Goal: Information Seeking & Learning: Learn about a topic

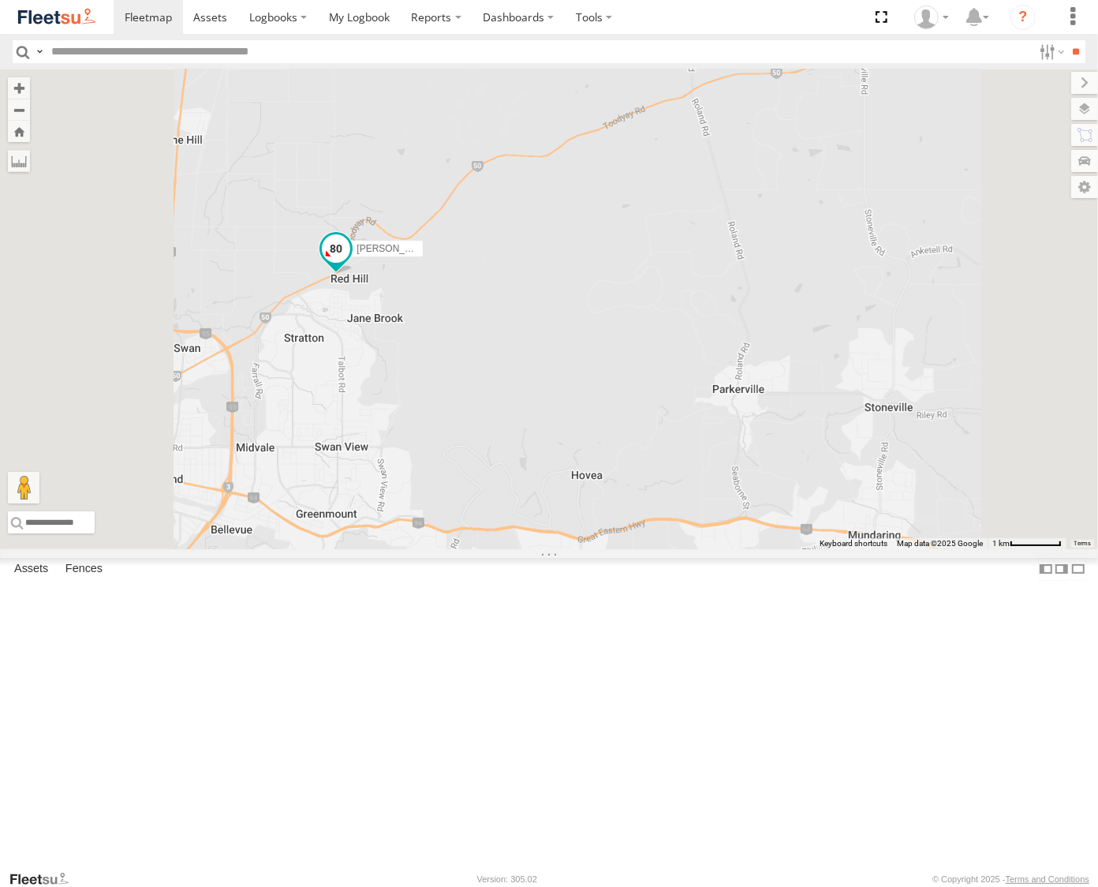
click at [350, 263] on span at bounding box center [336, 248] width 28 height 28
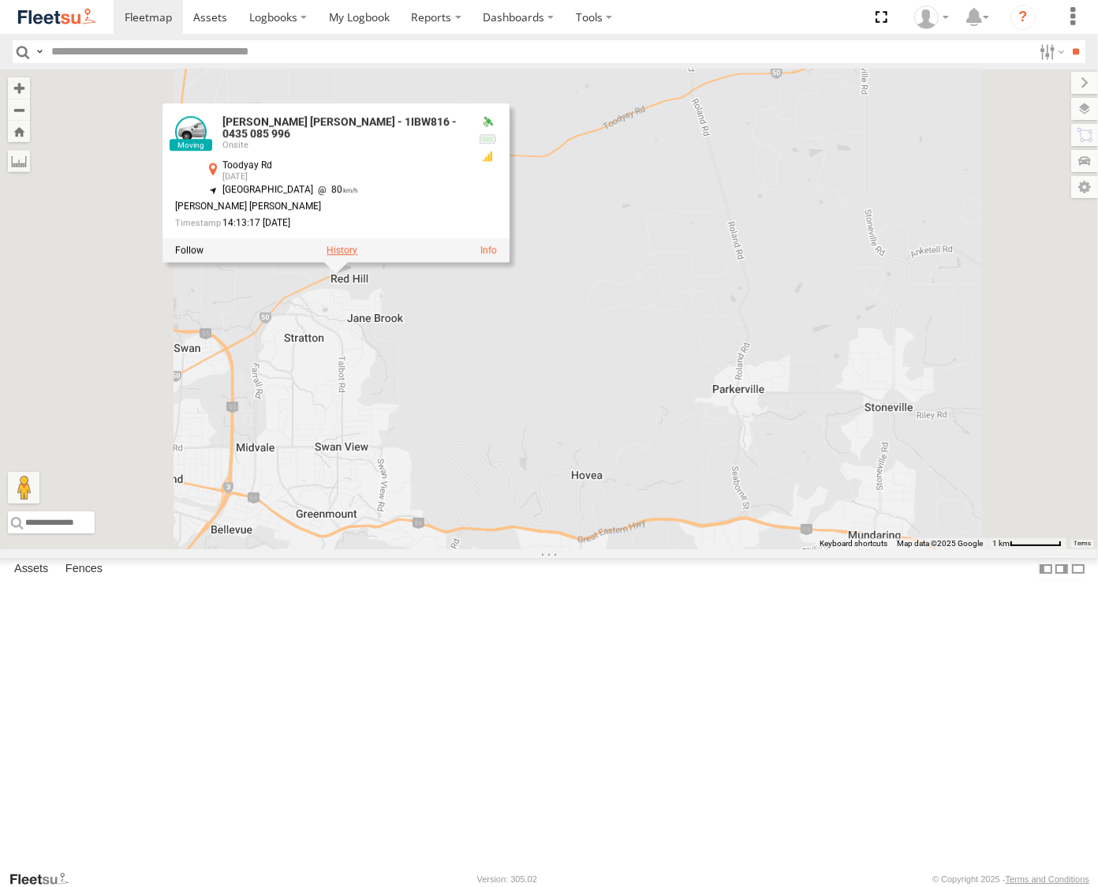
click at [357, 256] on label at bounding box center [342, 250] width 31 height 11
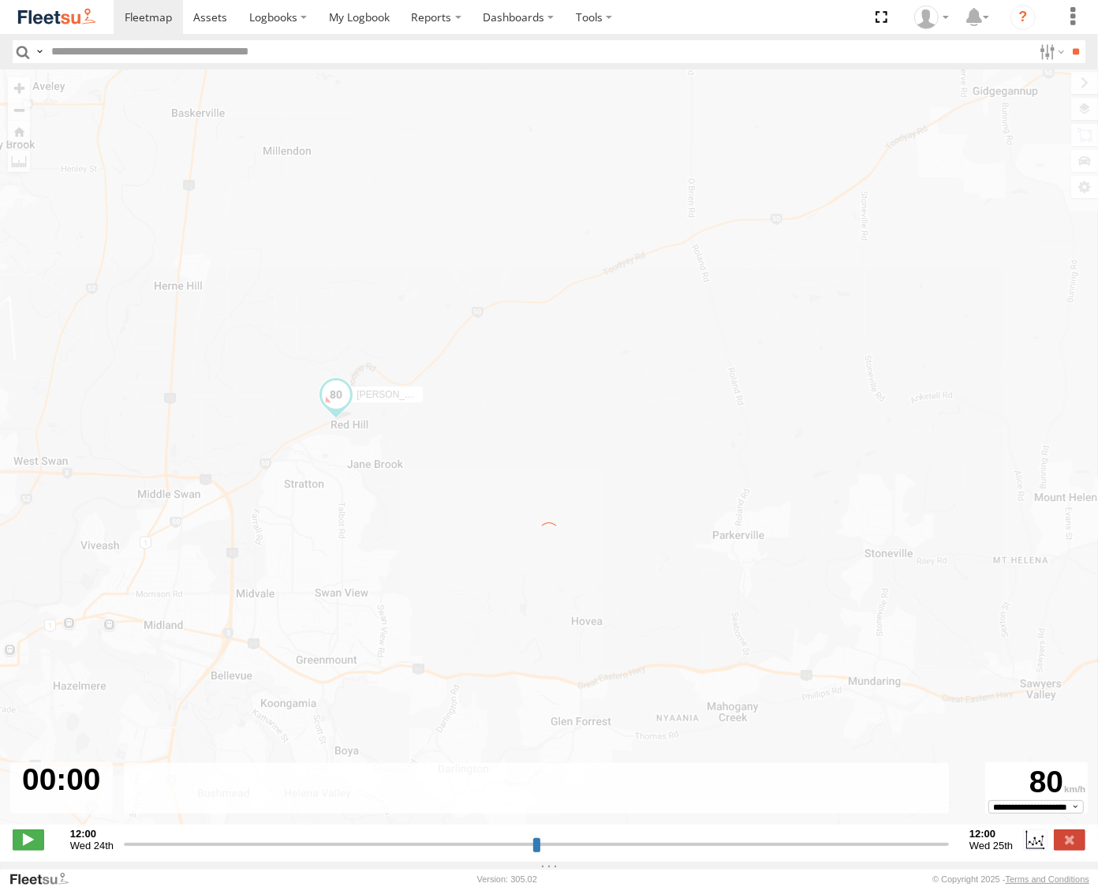
type input "**********"
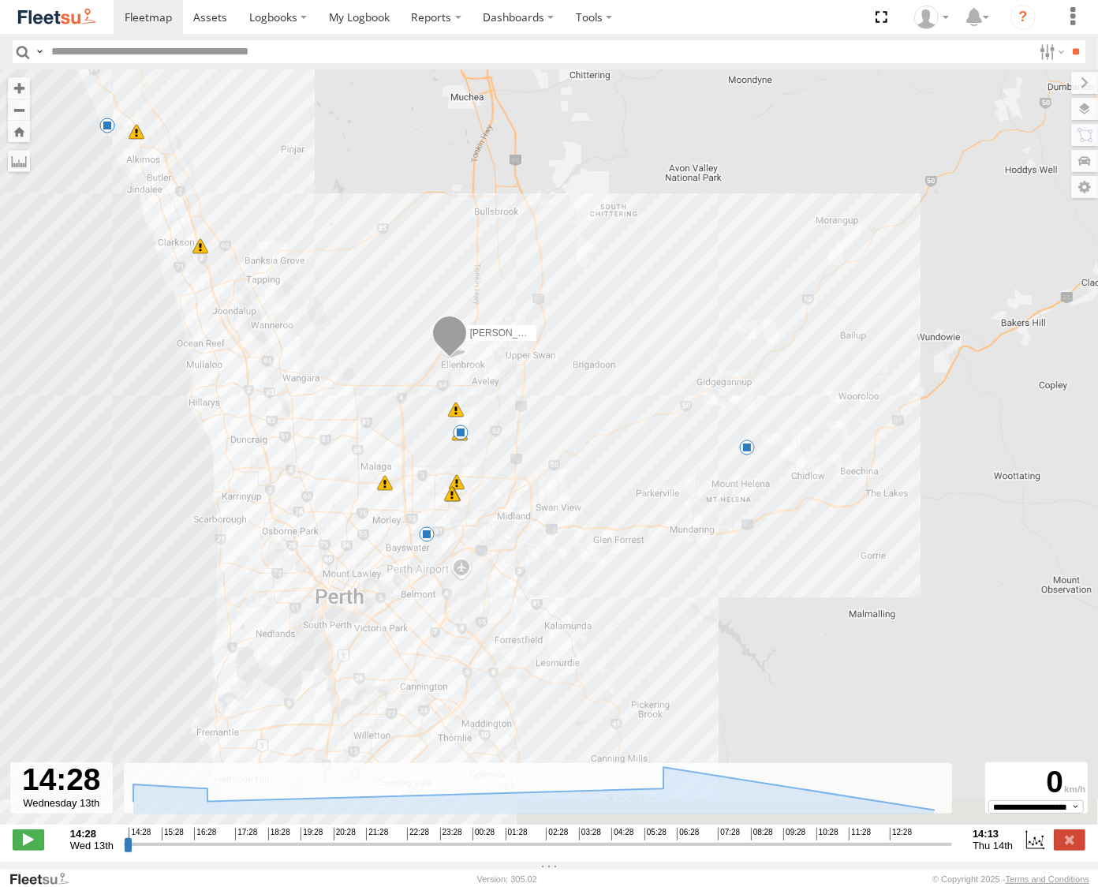
drag, startPoint x: 579, startPoint y: 364, endPoint x: 612, endPoint y: 255, distance: 113.8
click at [612, 255] on div "Connor Griffiths - 1IBW816 - 0435 085 996 15:12 Wed 06:35 Thu 09:42 Thu 12:22 T…" at bounding box center [549, 455] width 1098 height 772
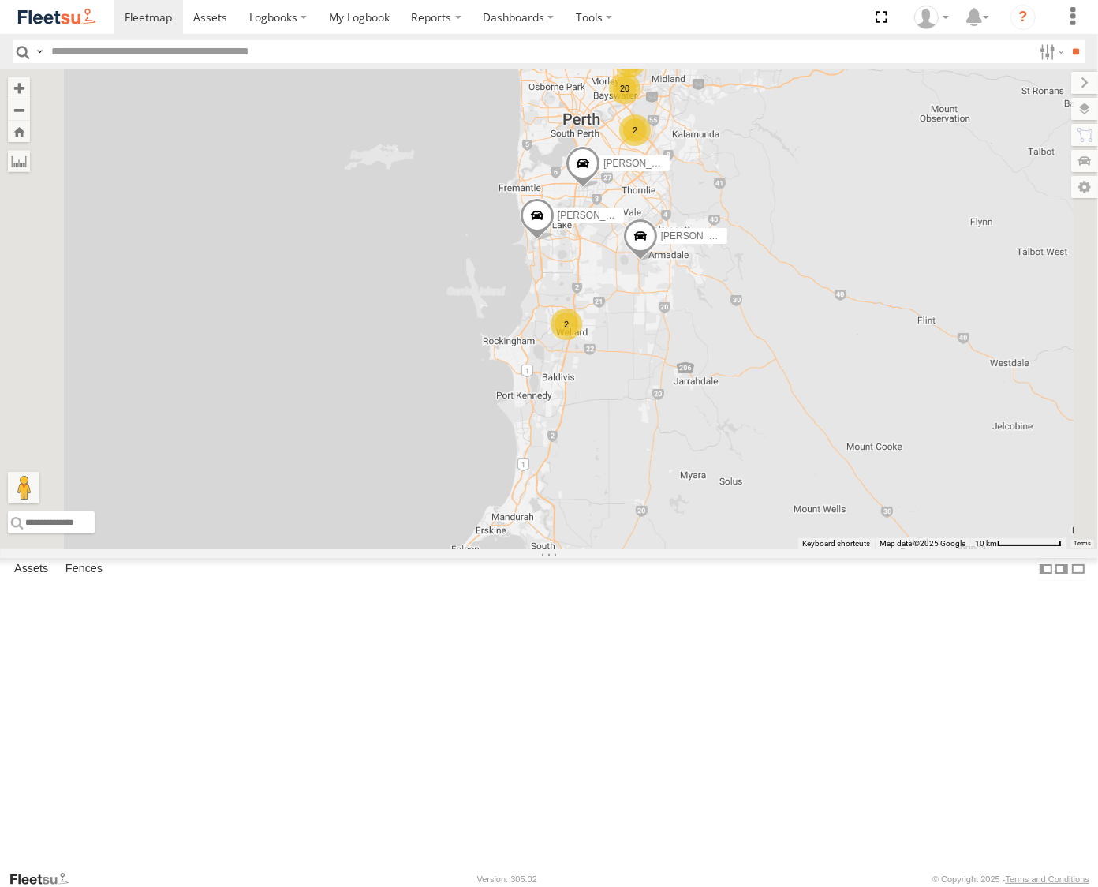
drag, startPoint x: 905, startPoint y: 155, endPoint x: 731, endPoint y: 257, distance: 201.9
click at [646, 77] on div "2" at bounding box center [631, 62] width 32 height 32
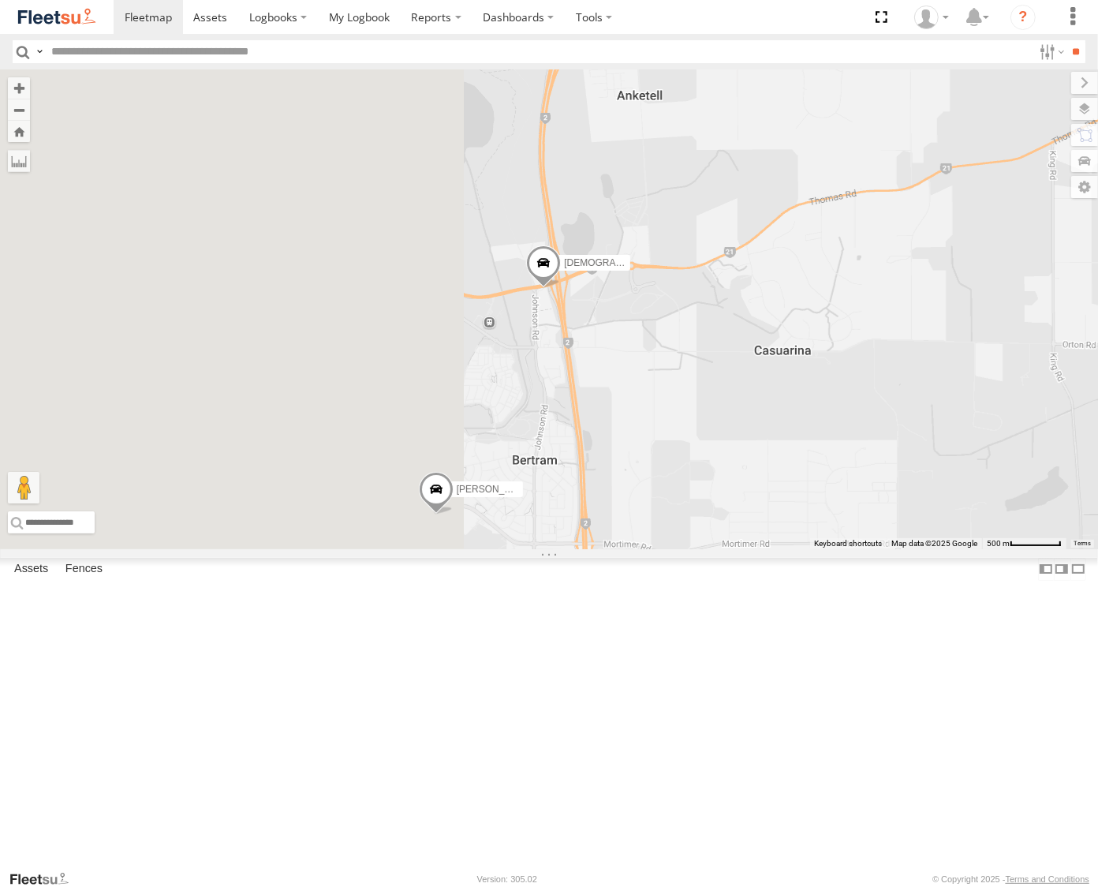
drag, startPoint x: 611, startPoint y: 574, endPoint x: 1037, endPoint y: 380, distance: 468.2
click at [1037, 380] on div "Ben Malpuss - 1HSK205 - 0481 998 670 Syed Mustafa - 1HSL057 - 0432 500 936 Chri…" at bounding box center [549, 309] width 1098 height 480
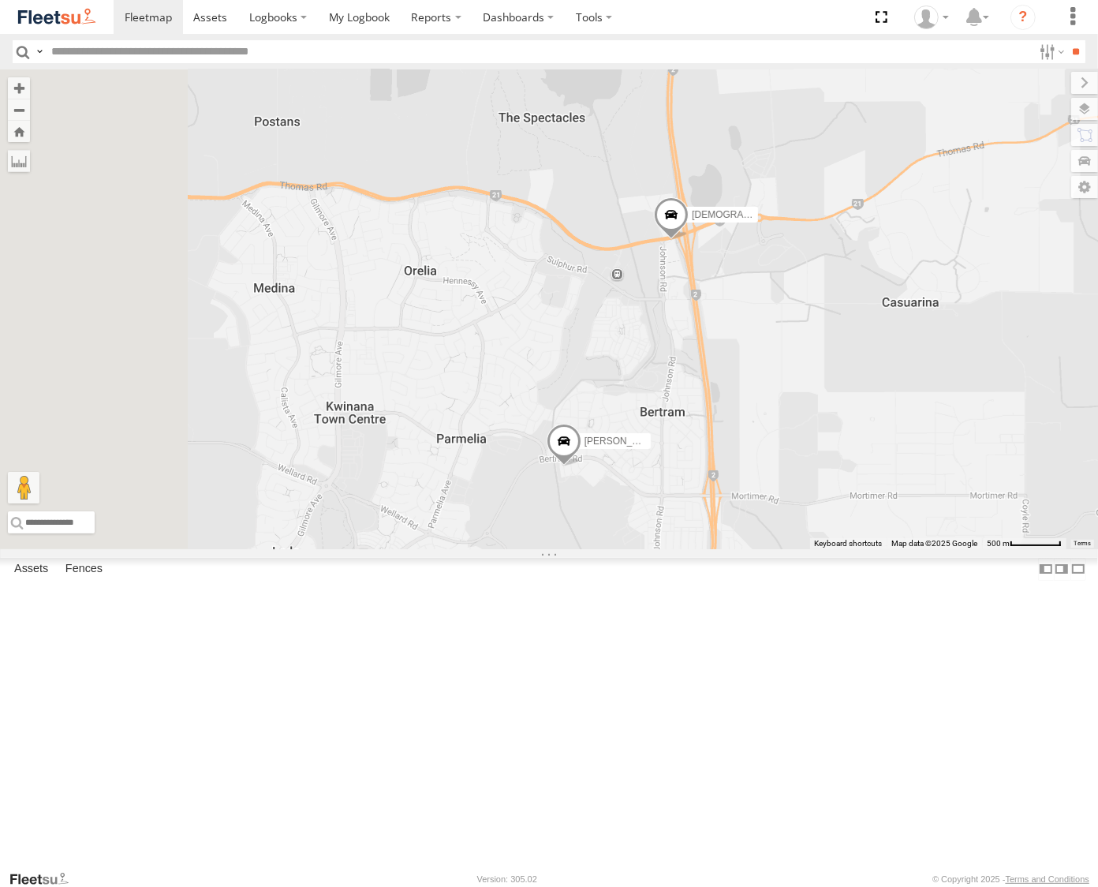
click at [689, 241] on span at bounding box center [671, 219] width 35 height 43
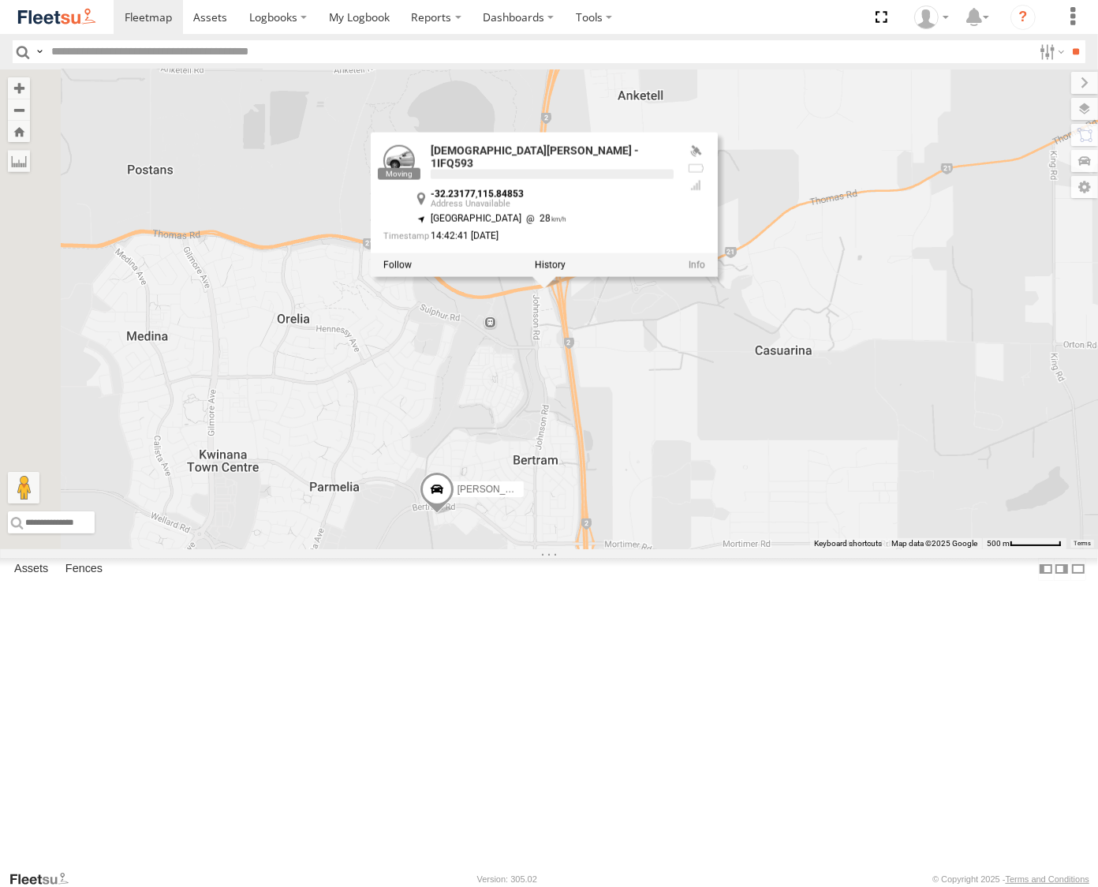
drag, startPoint x: 949, startPoint y: 464, endPoint x: 806, endPoint y: 519, distance: 153.9
click at [806, 519] on div "Ben Malpuss - 1HSK205 - 0481 998 670 Syed Mustafa - 1HSL057 - 0432 500 936 Chri…" at bounding box center [549, 309] width 1098 height 480
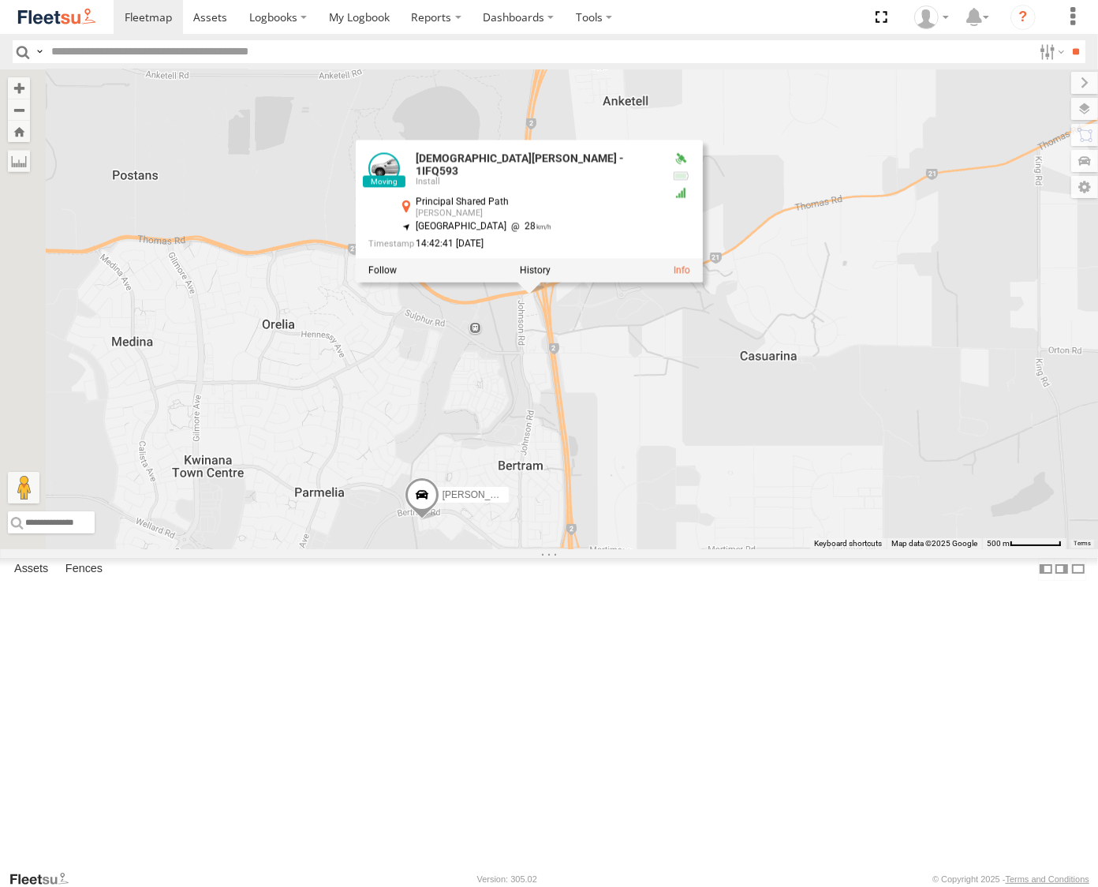
click at [837, 492] on div "Ben Malpuss - 1HSK205 - 0481 998 670 Syed Mustafa - 1HSL057 - 0432 500 936 Chri…" at bounding box center [549, 309] width 1098 height 480
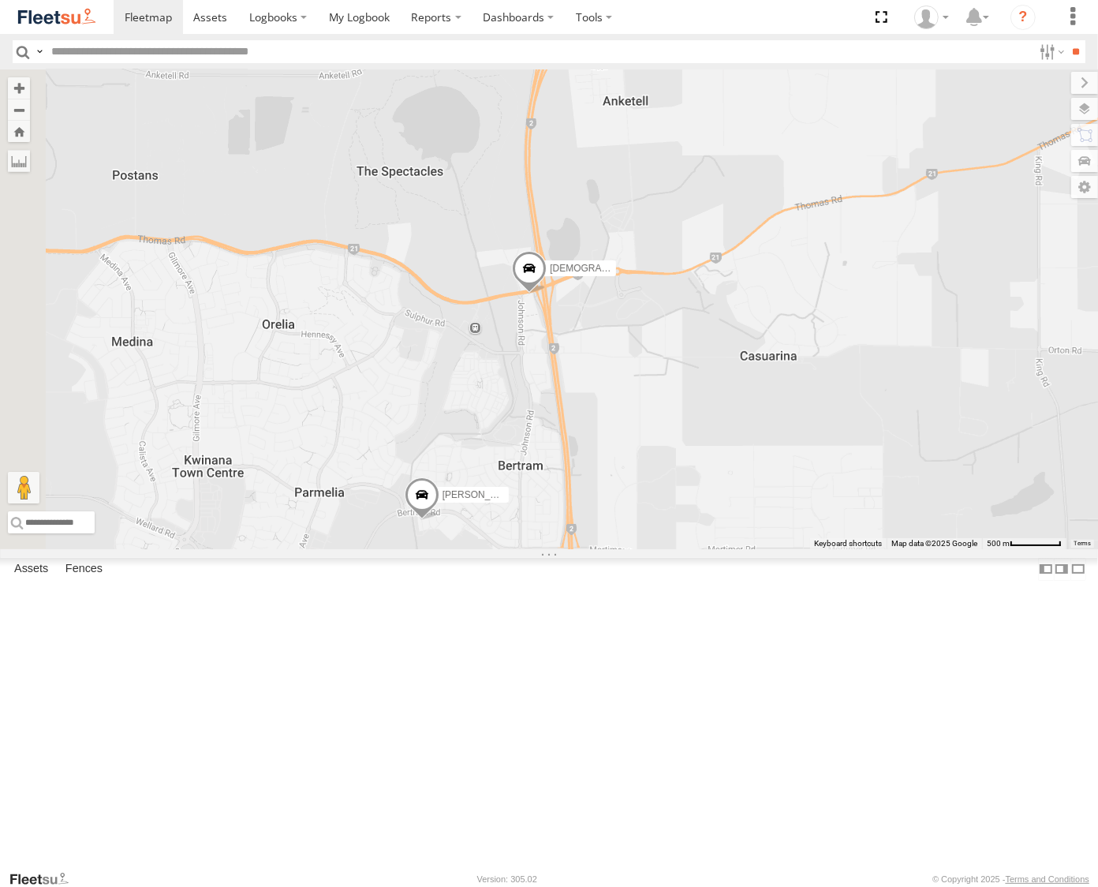
click at [547, 294] on span at bounding box center [529, 273] width 35 height 43
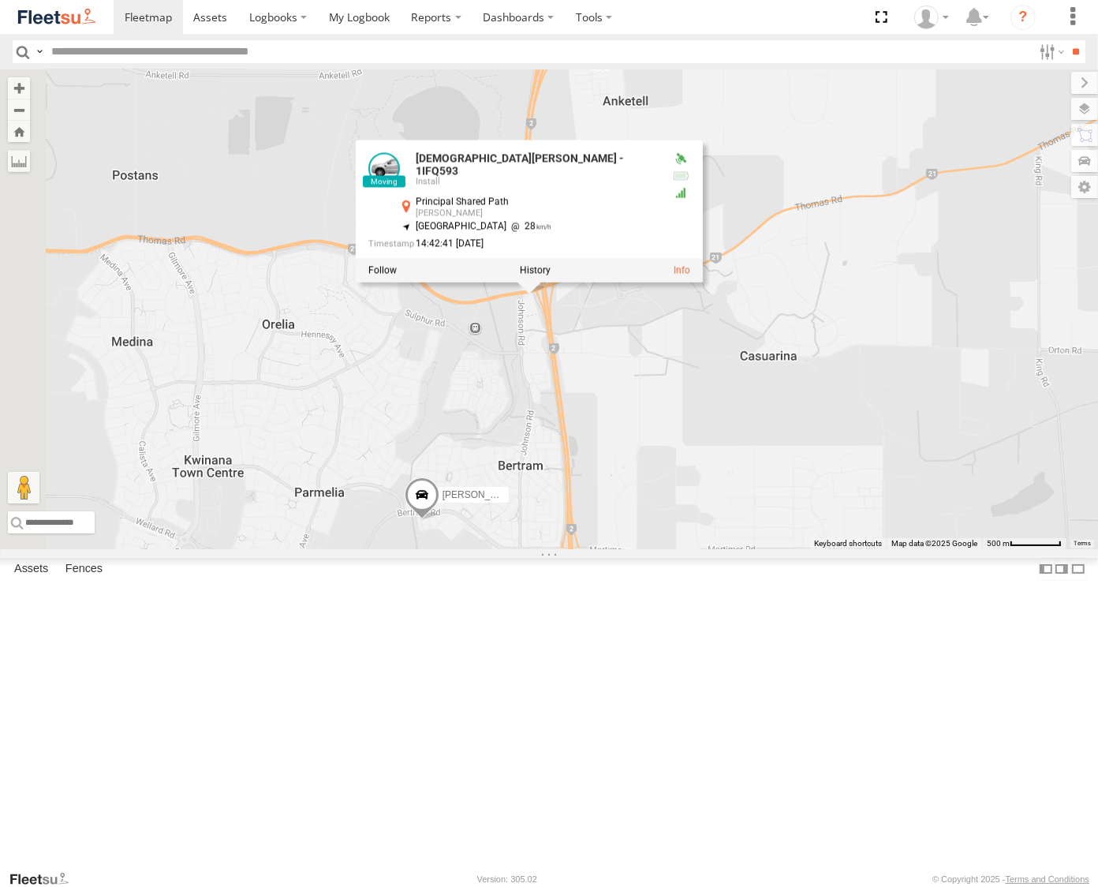
click at [810, 507] on div "Ben Malpuss - 1HSK205 - 0481 998 670 Syed Mustafa - 1HSL057 - 0432 500 936 Chri…" at bounding box center [549, 309] width 1098 height 480
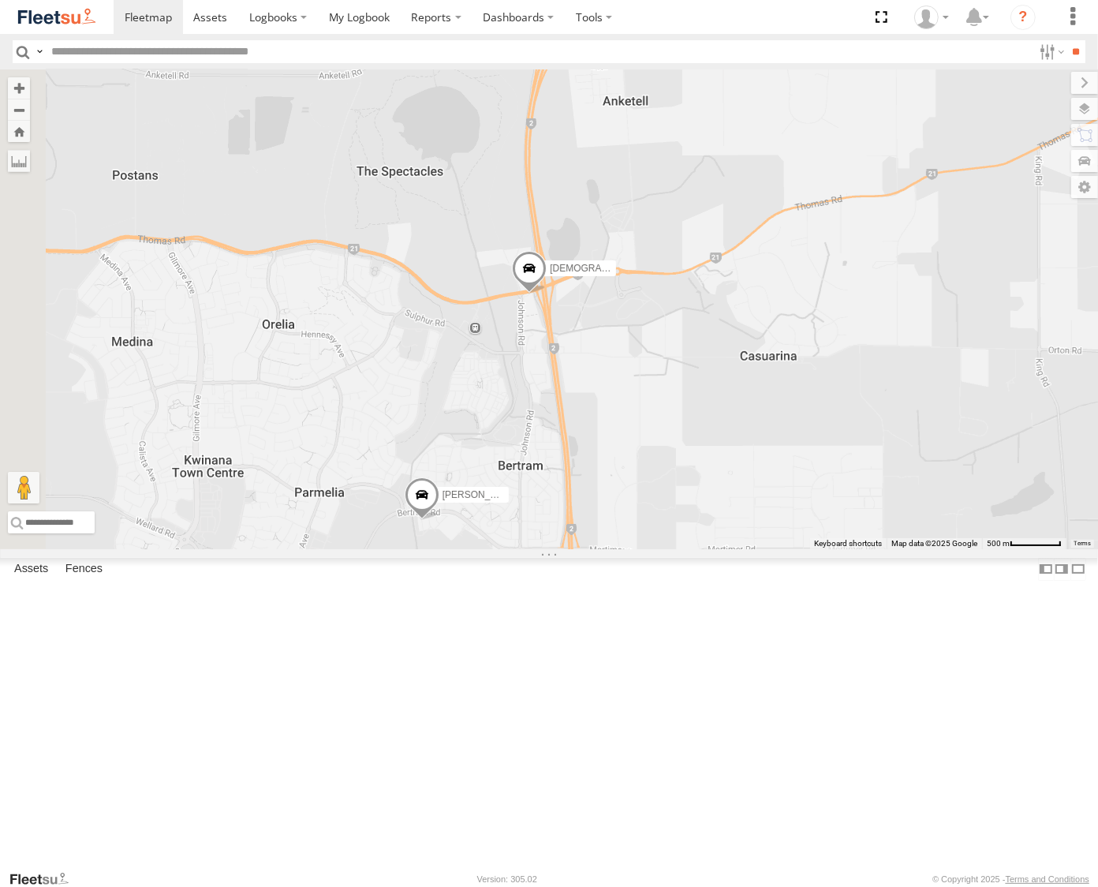
click at [547, 294] on span at bounding box center [529, 273] width 35 height 43
click at [545, 297] on span at bounding box center [527, 275] width 35 height 43
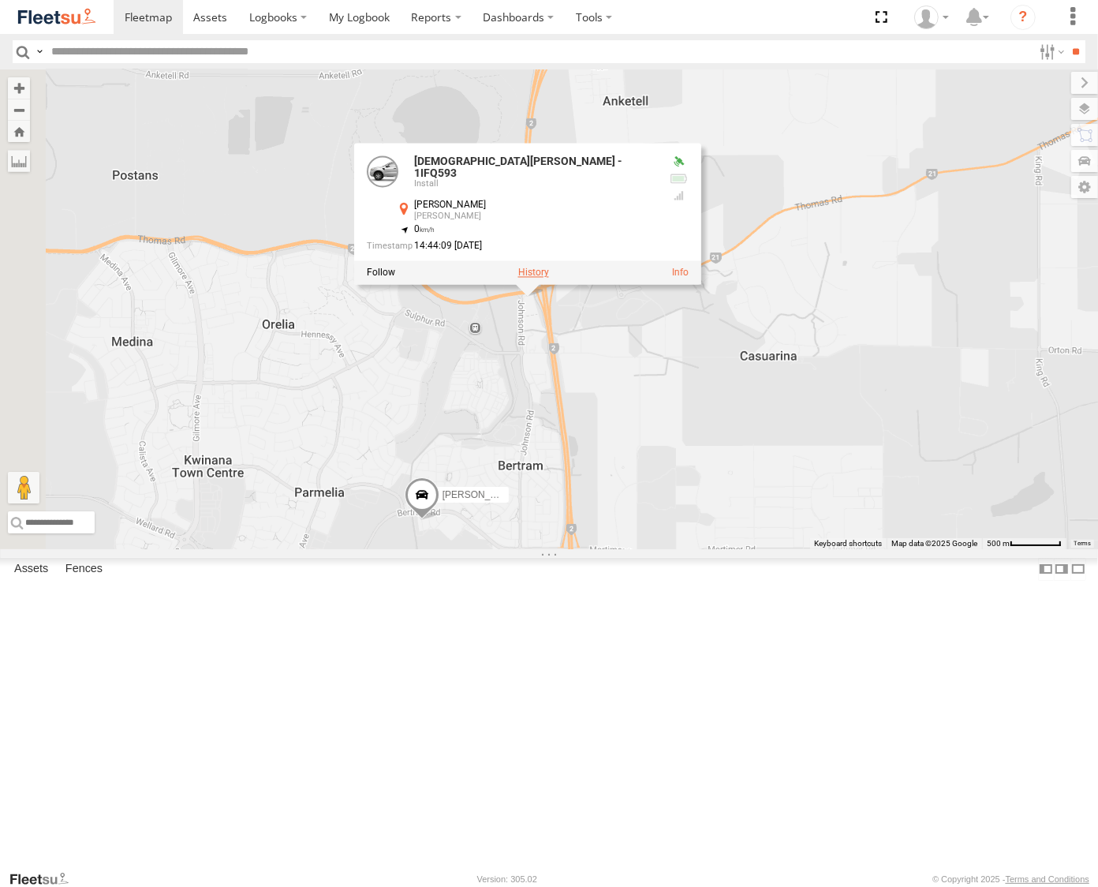
click at [549, 279] on label at bounding box center [533, 272] width 31 height 11
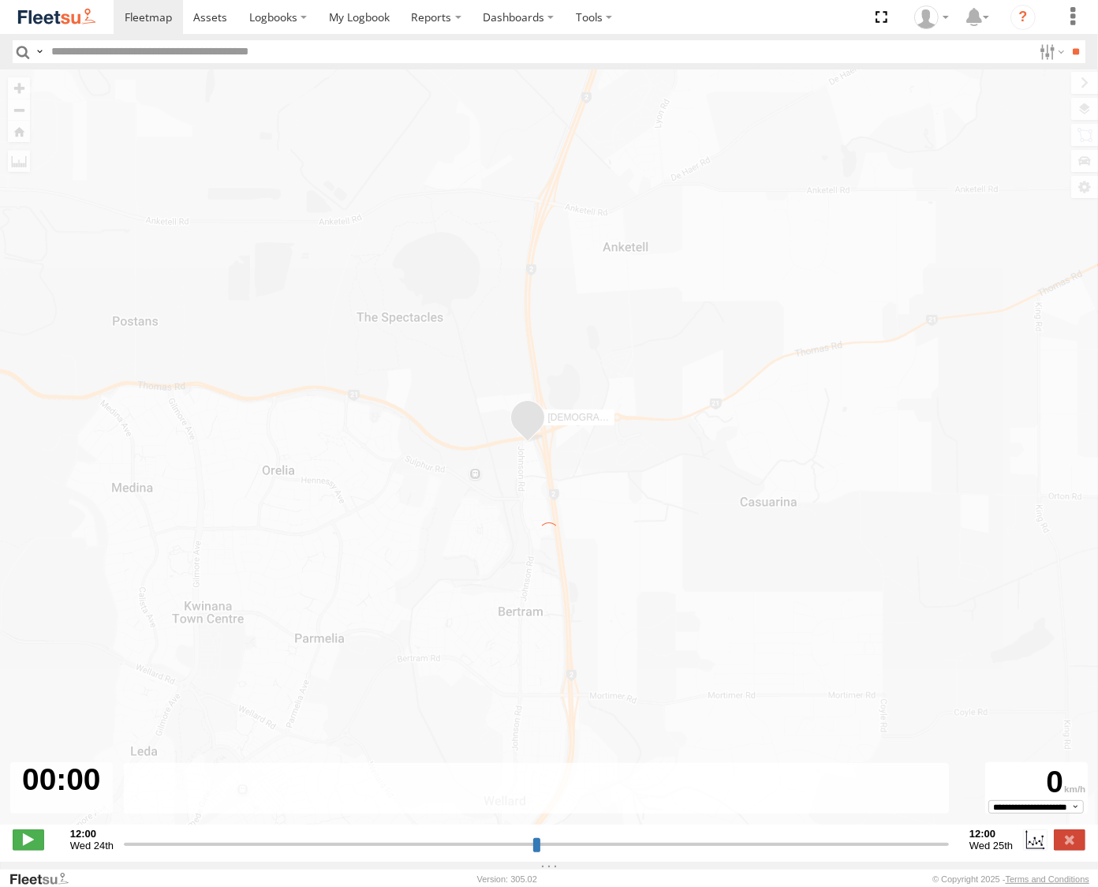
type input "**********"
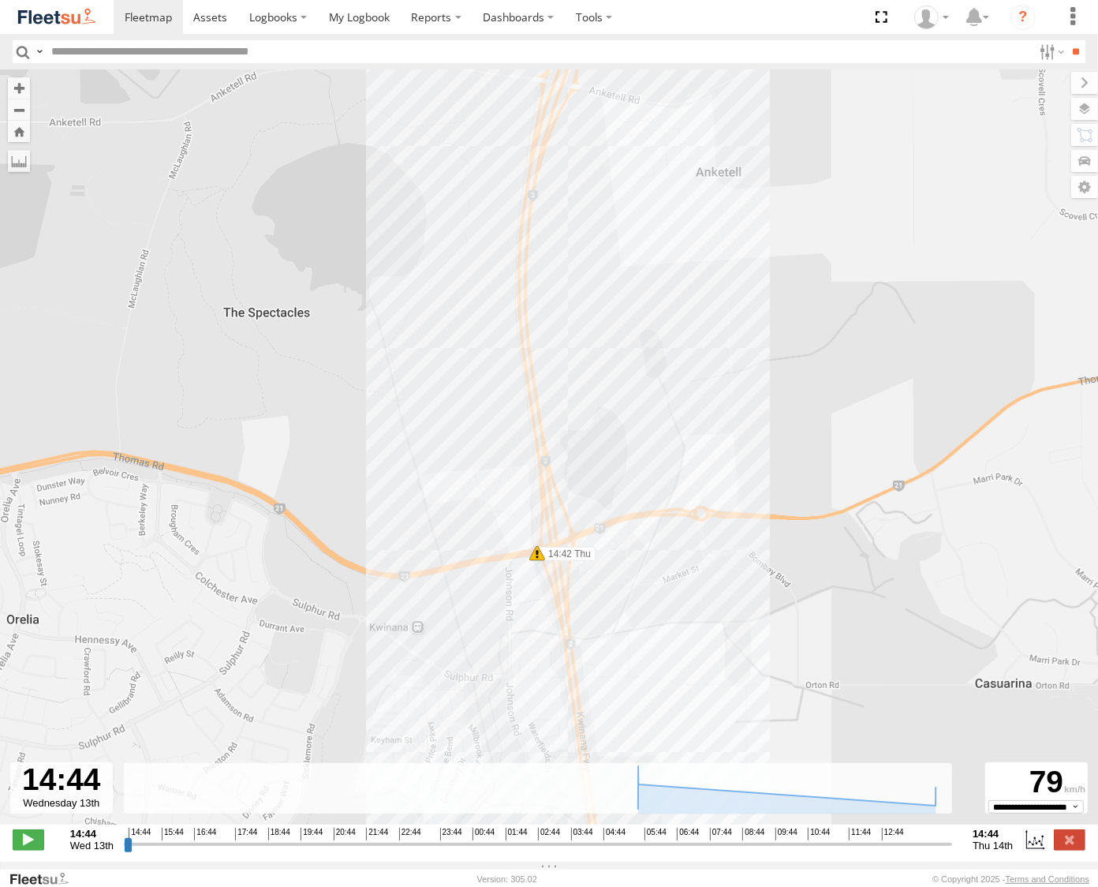
click at [534, 558] on span at bounding box center [537, 553] width 16 height 16
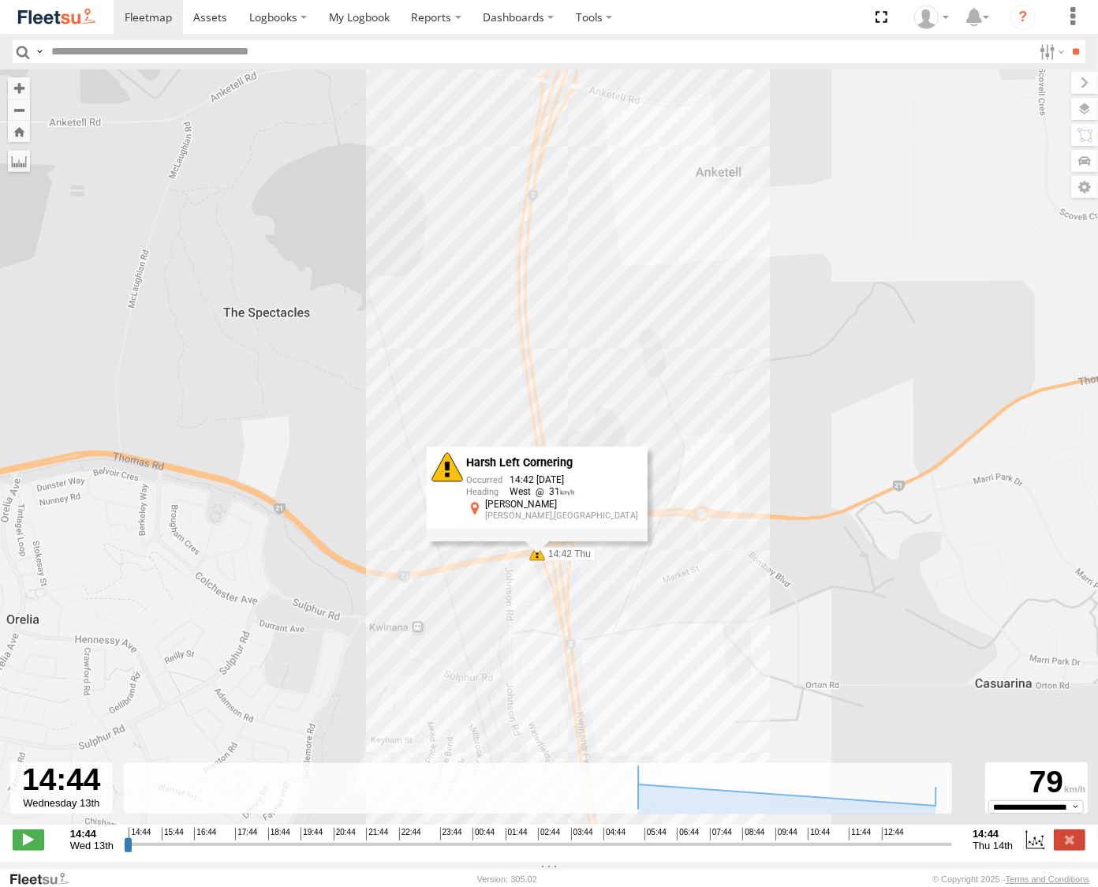
click at [690, 559] on div "Christian Davies - 1IFQ593 14:57 Wed 06:02 Thu 07:04 Thu 08:15 Thu 08:21 Thu 08…" at bounding box center [549, 455] width 1098 height 772
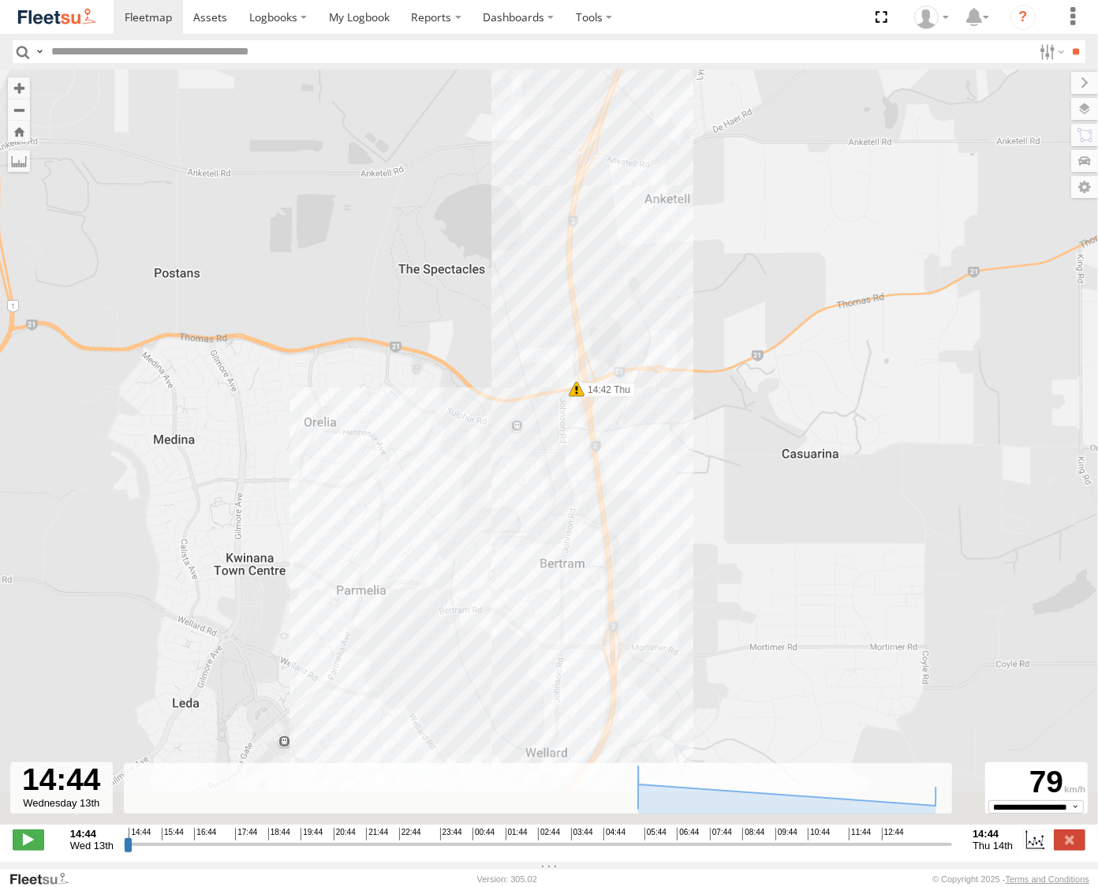
drag, startPoint x: 697, startPoint y: 623, endPoint x: 661, endPoint y: 253, distance: 371.7
click at [661, 253] on div "Christian Davies - 1IFQ593 14:57 Wed 06:02 Thu 07:04 Thu 08:15 Thu 08:21 Thu 08…" at bounding box center [549, 455] width 1098 height 772
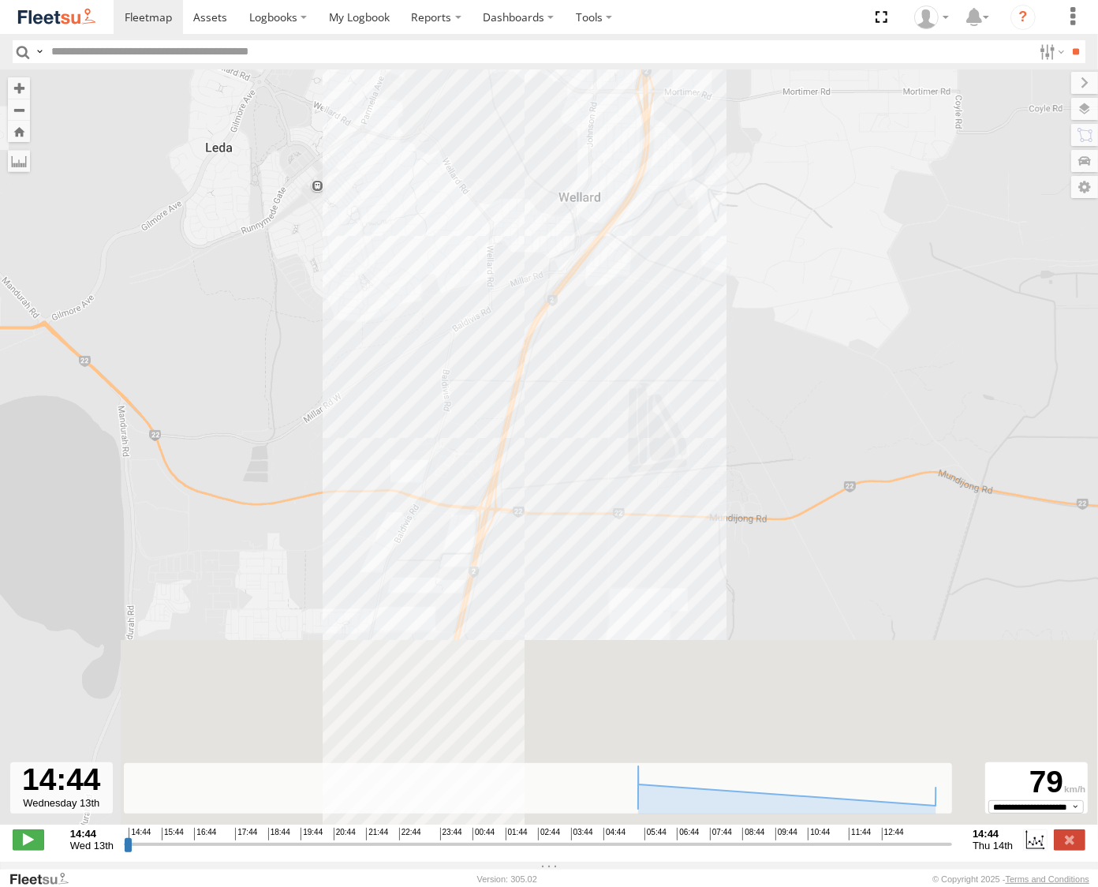
drag, startPoint x: 647, startPoint y: 507, endPoint x: 695, endPoint y: 227, distance: 283.4
click at [695, 227] on div "Christian Davies - 1IFQ593 14:57 Wed 06:02 Thu 07:04 Thu 08:15 Thu 08:21 Thu 08…" at bounding box center [549, 455] width 1098 height 772
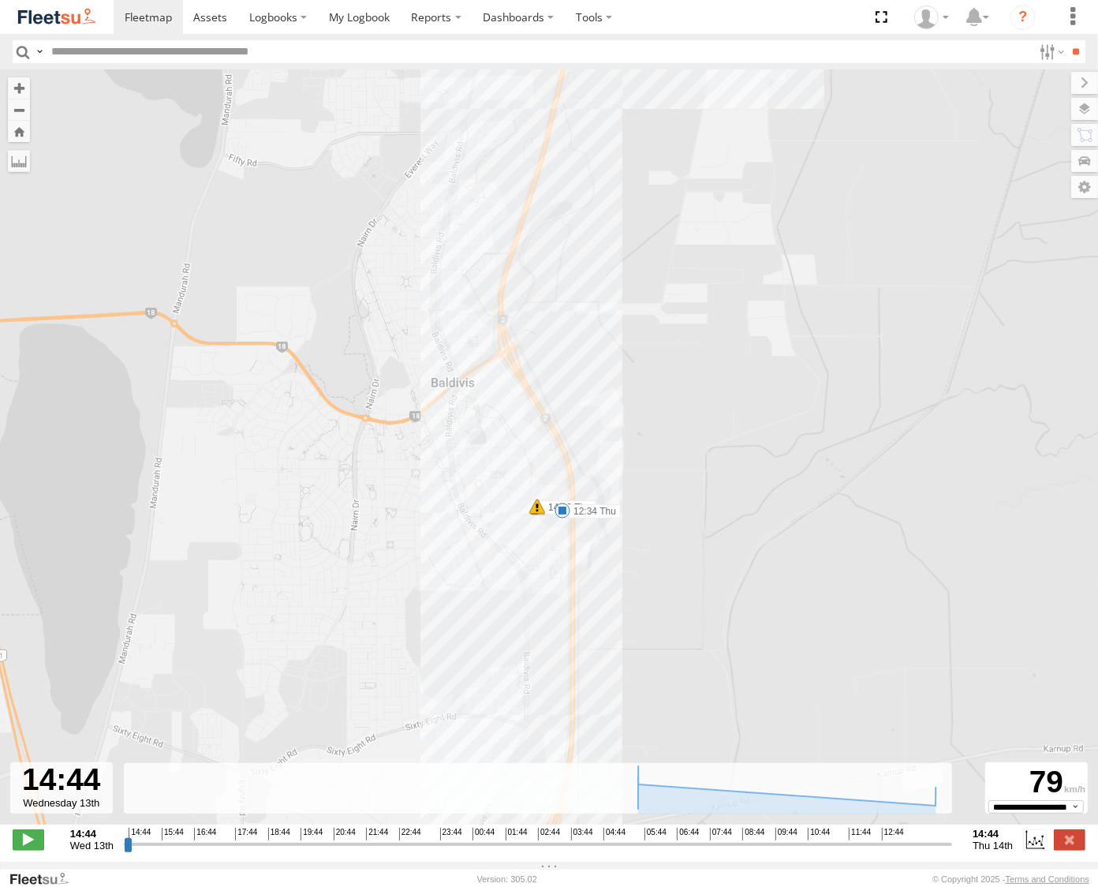
click at [563, 517] on span at bounding box center [563, 511] width 16 height 16
click at [688, 357] on div "Christian Davies - 1IFQ593 14:57 Wed 06:02 Thu 07:04 Thu 08:15 Thu 08:21 Thu 08…" at bounding box center [549, 455] width 1098 height 772
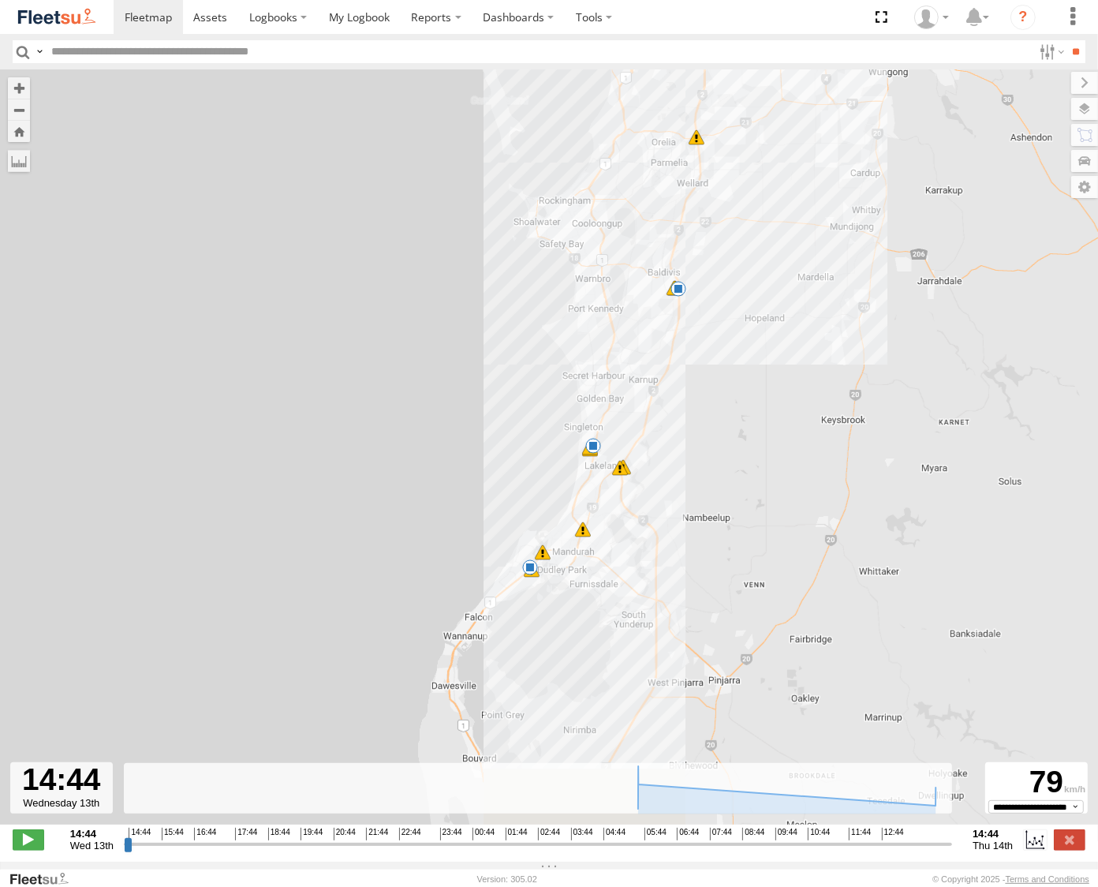
drag, startPoint x: 721, startPoint y: 622, endPoint x: 712, endPoint y: 408, distance: 214.0
click at [712, 408] on div "Christian Davies - 1IFQ593 14:57 Wed 06:02 Thu 07:04 Thu 08:15 Thu 08:21 Thu 08…" at bounding box center [549, 455] width 1098 height 772
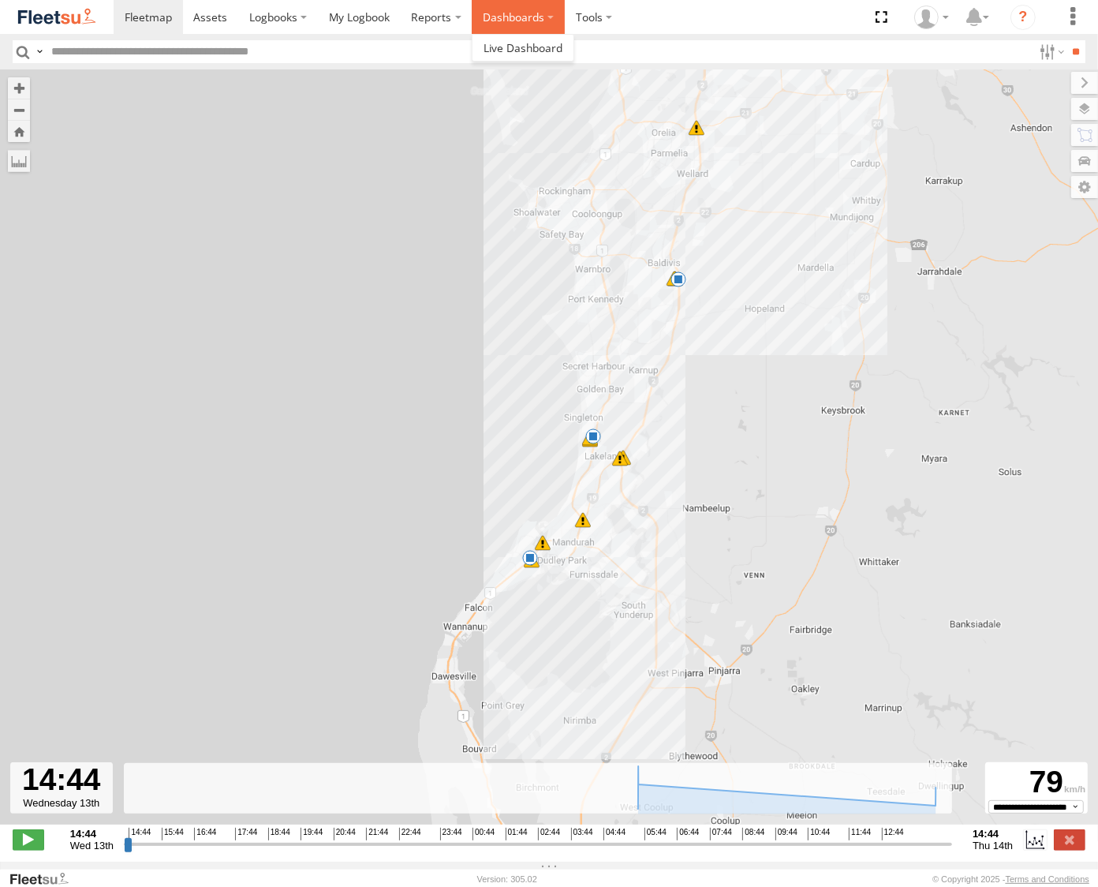
click at [507, 17] on label "Dashboards" at bounding box center [518, 17] width 93 height 34
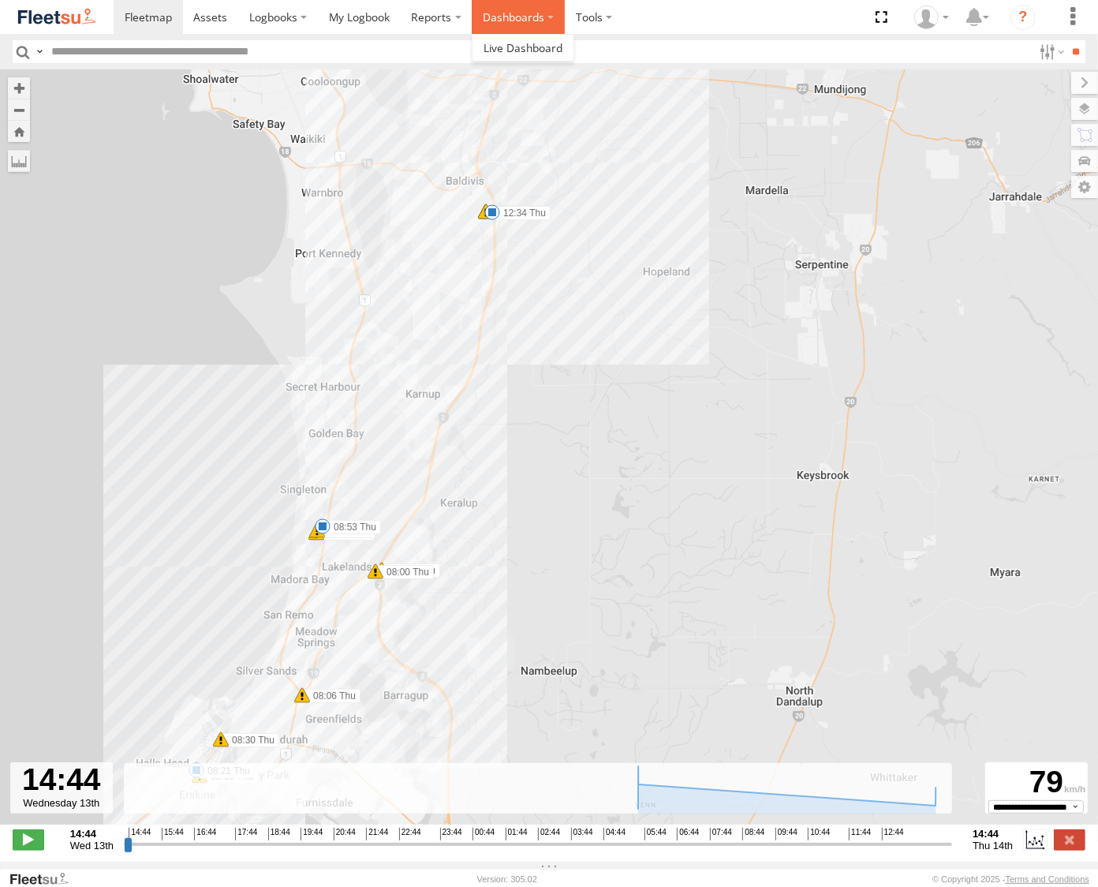
click at [508, 13] on label "Dashboards" at bounding box center [518, 17] width 93 height 34
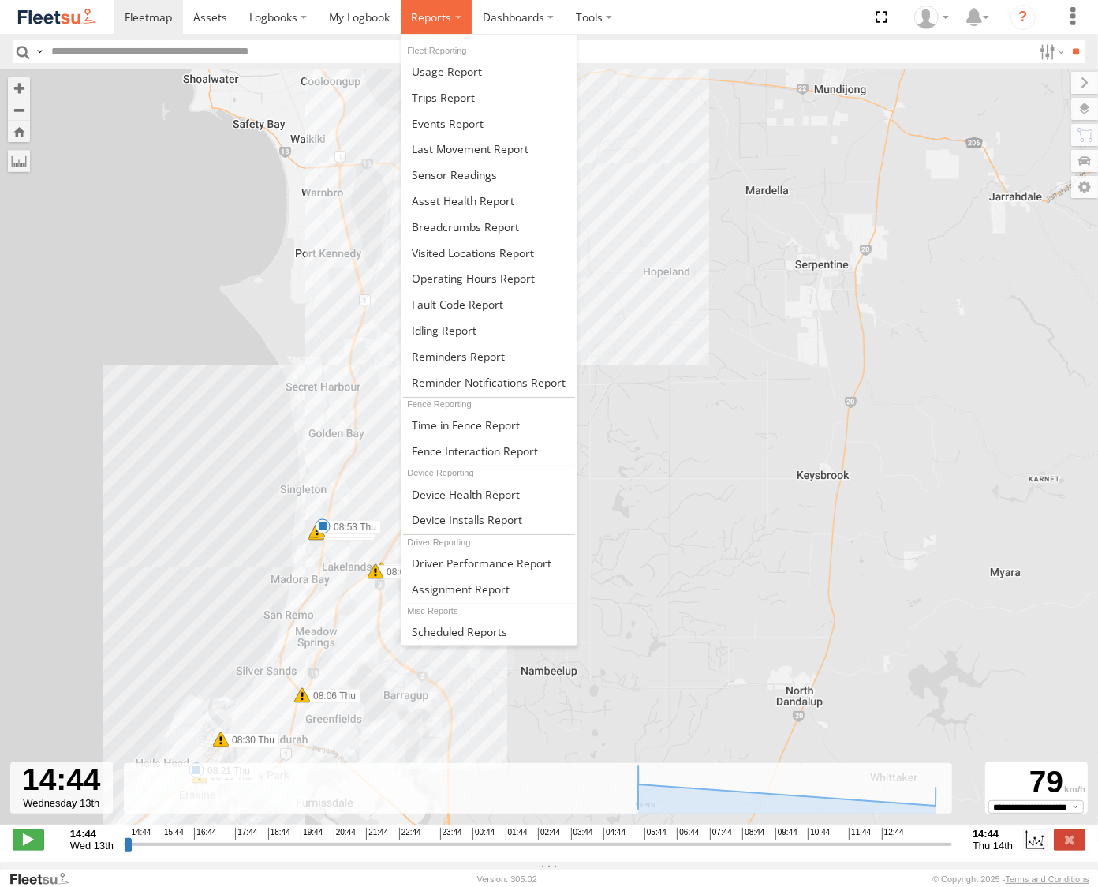
click at [424, 17] on span at bounding box center [431, 16] width 40 height 15
click at [471, 223] on span at bounding box center [465, 226] width 107 height 15
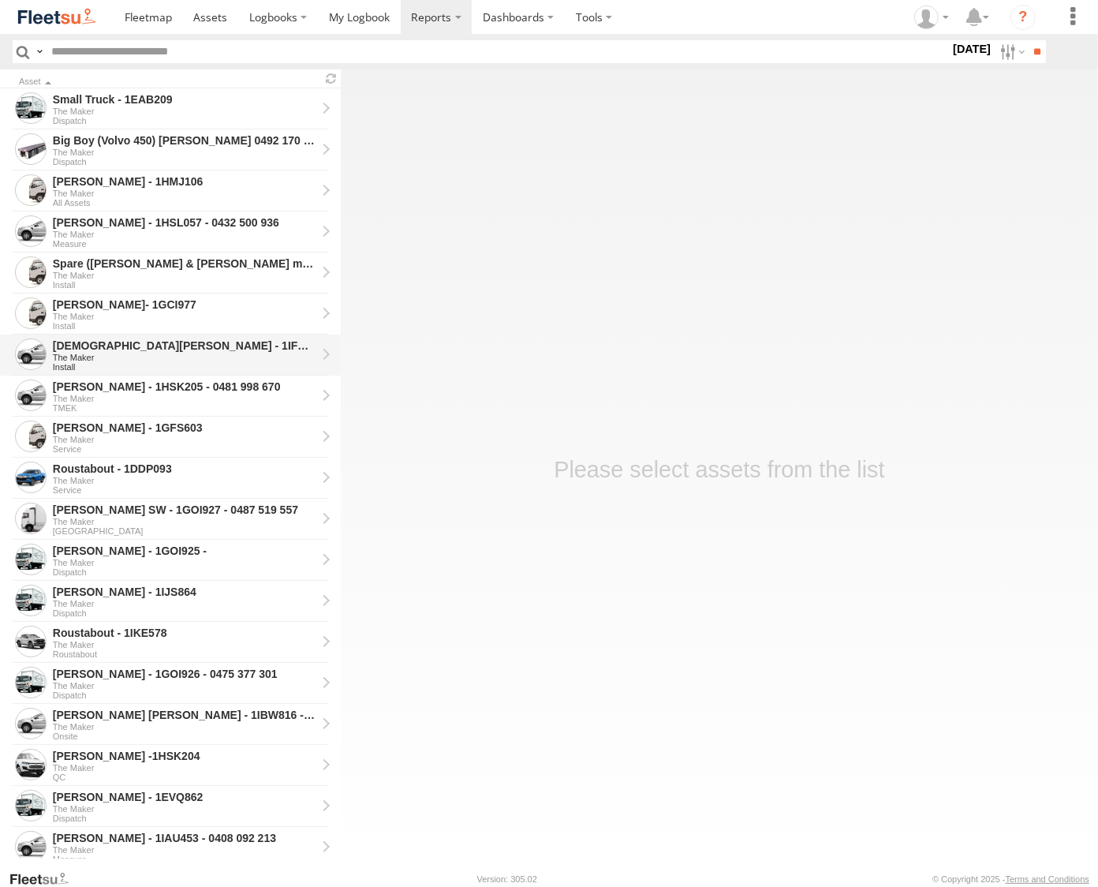
click at [129, 347] on div "[DEMOGRAPHIC_DATA][PERSON_NAME] - 1IFQ593" at bounding box center [185, 345] width 264 height 14
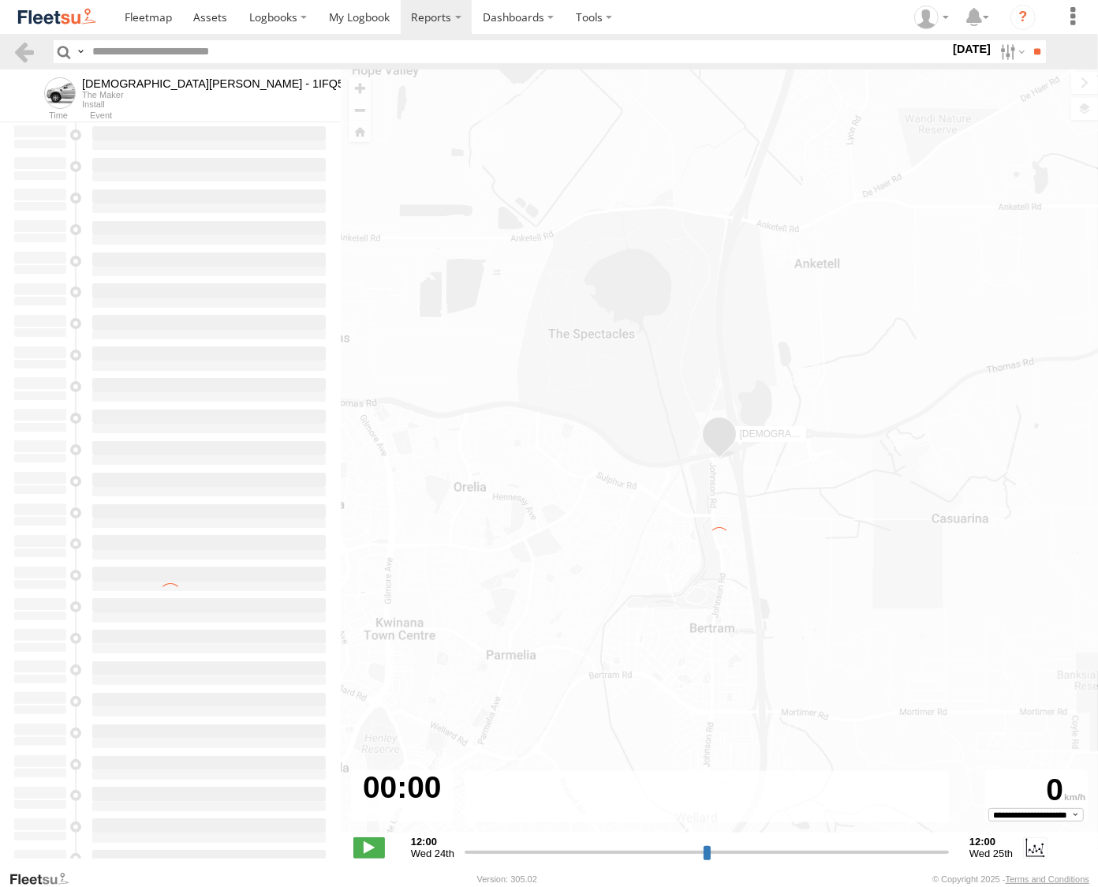
type input "**********"
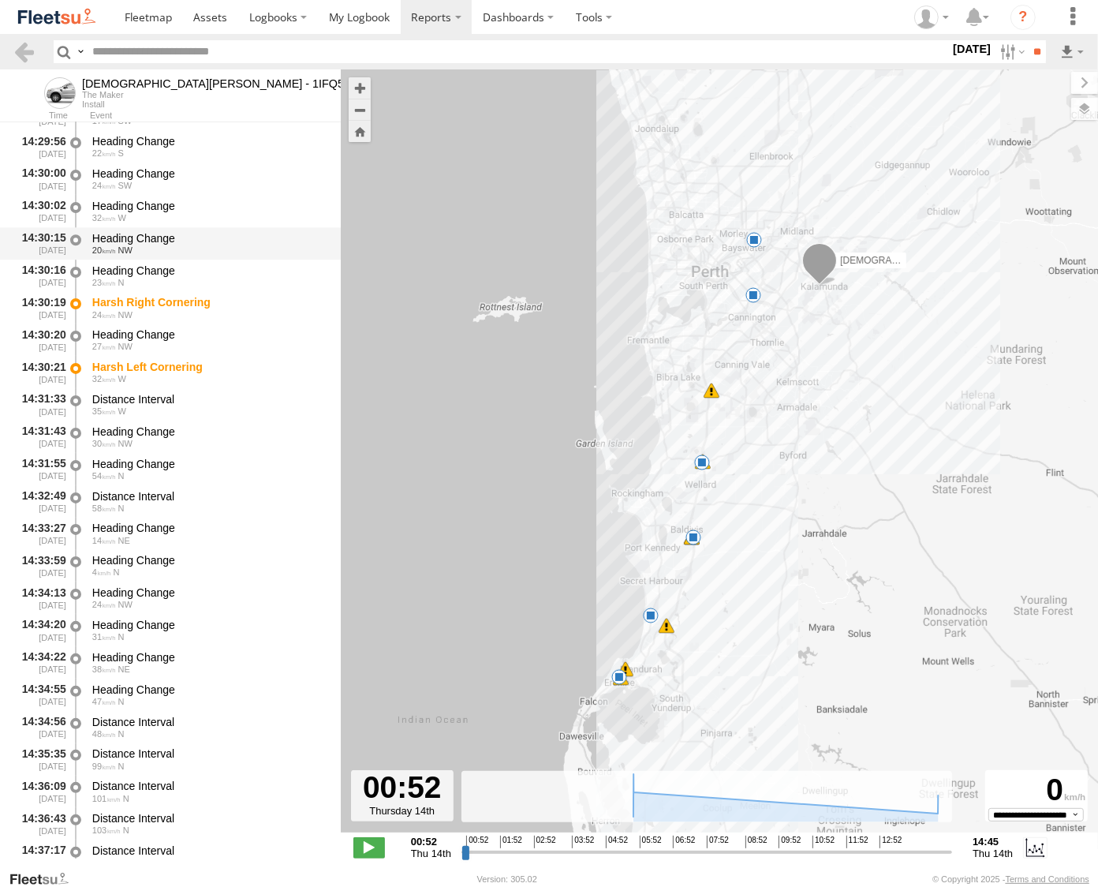
scroll to position [13613, 0]
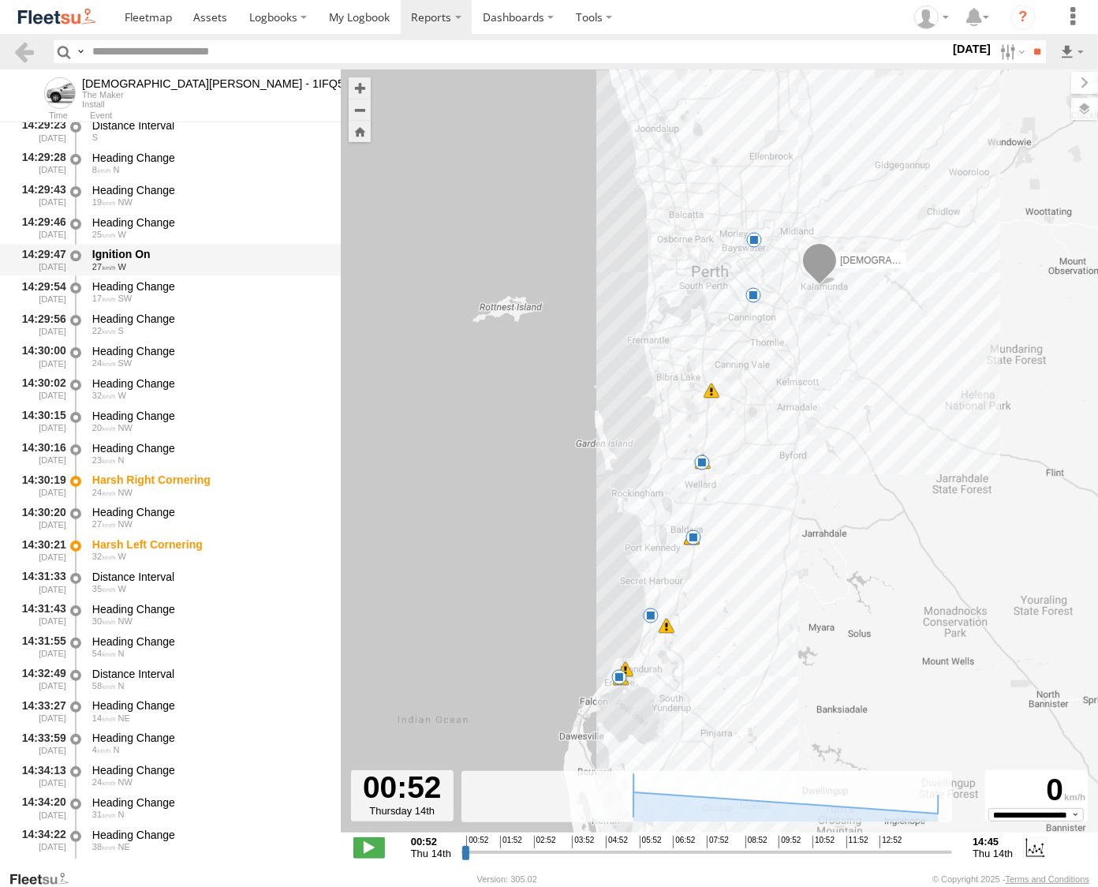
click at [125, 249] on div "Ignition On" at bounding box center [209, 254] width 234 height 14
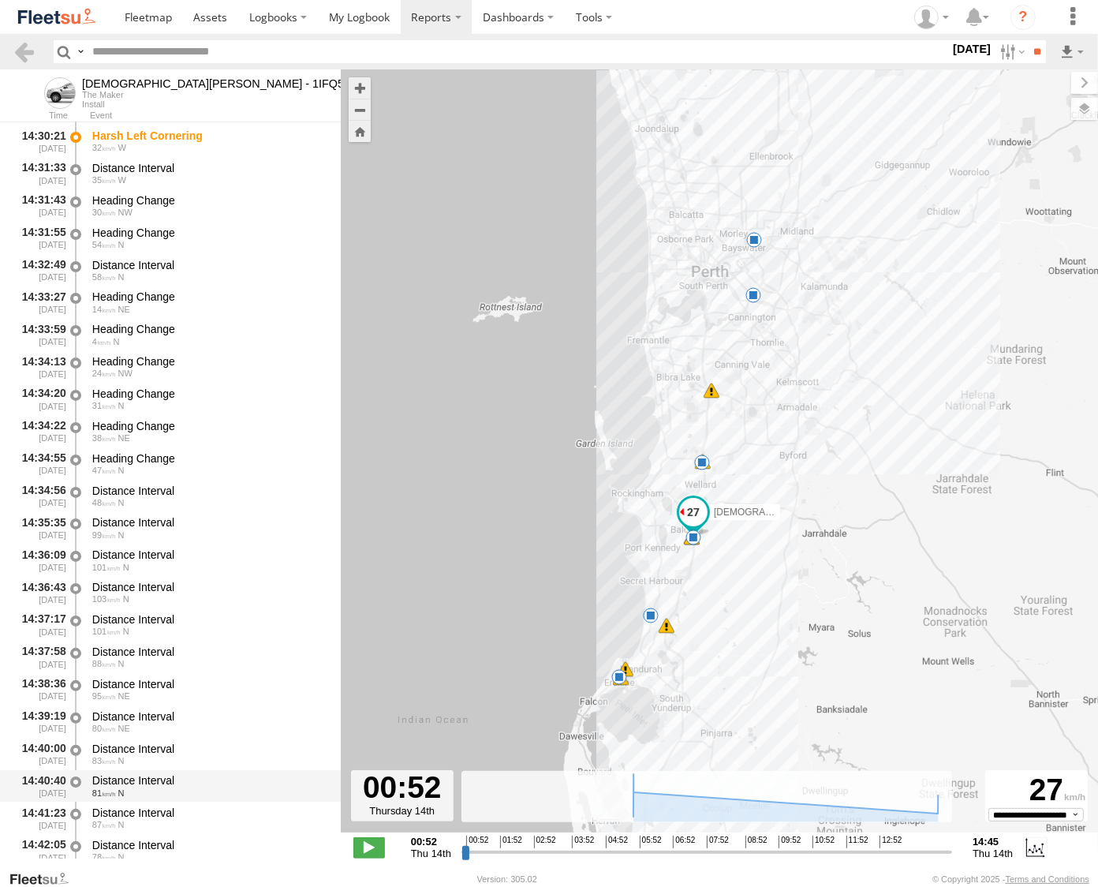
scroll to position [14314, 0]
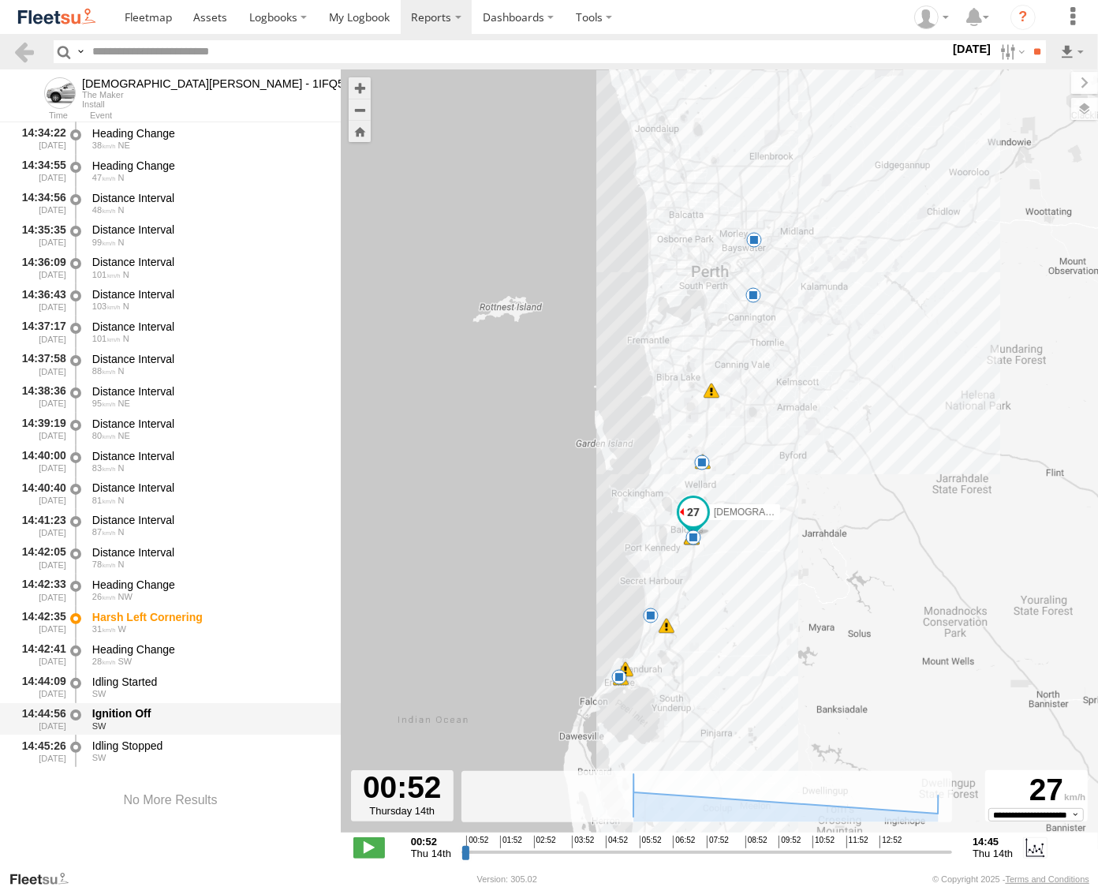
click at [144, 711] on div "Ignition Off" at bounding box center [209, 713] width 234 height 14
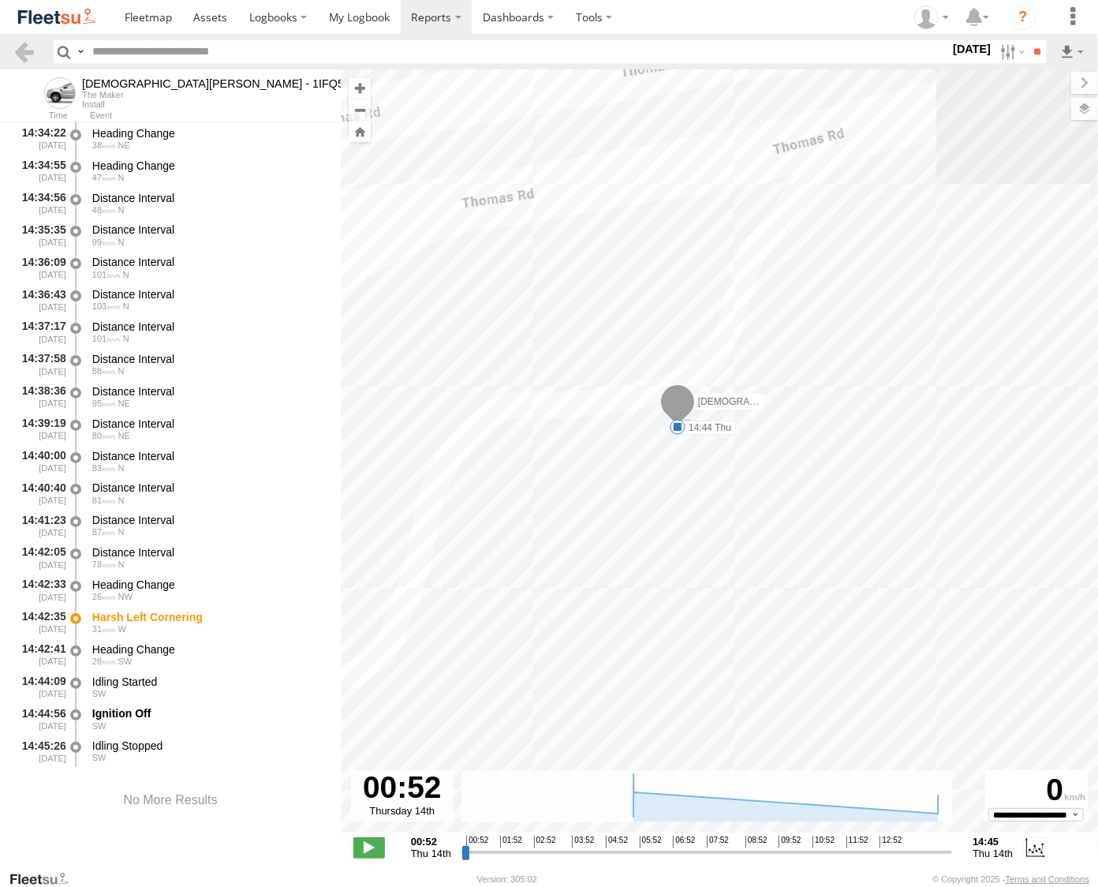
drag, startPoint x: 795, startPoint y: 402, endPoint x: 618, endPoint y: 406, distance: 177.6
click at [618, 406] on div "Christian Davies - 1IFQ593 06:02 Thu 07:04 Thu 08:15 Thu 08:21 Thu 08:30 Thu 08…" at bounding box center [719, 459] width 757 height 780
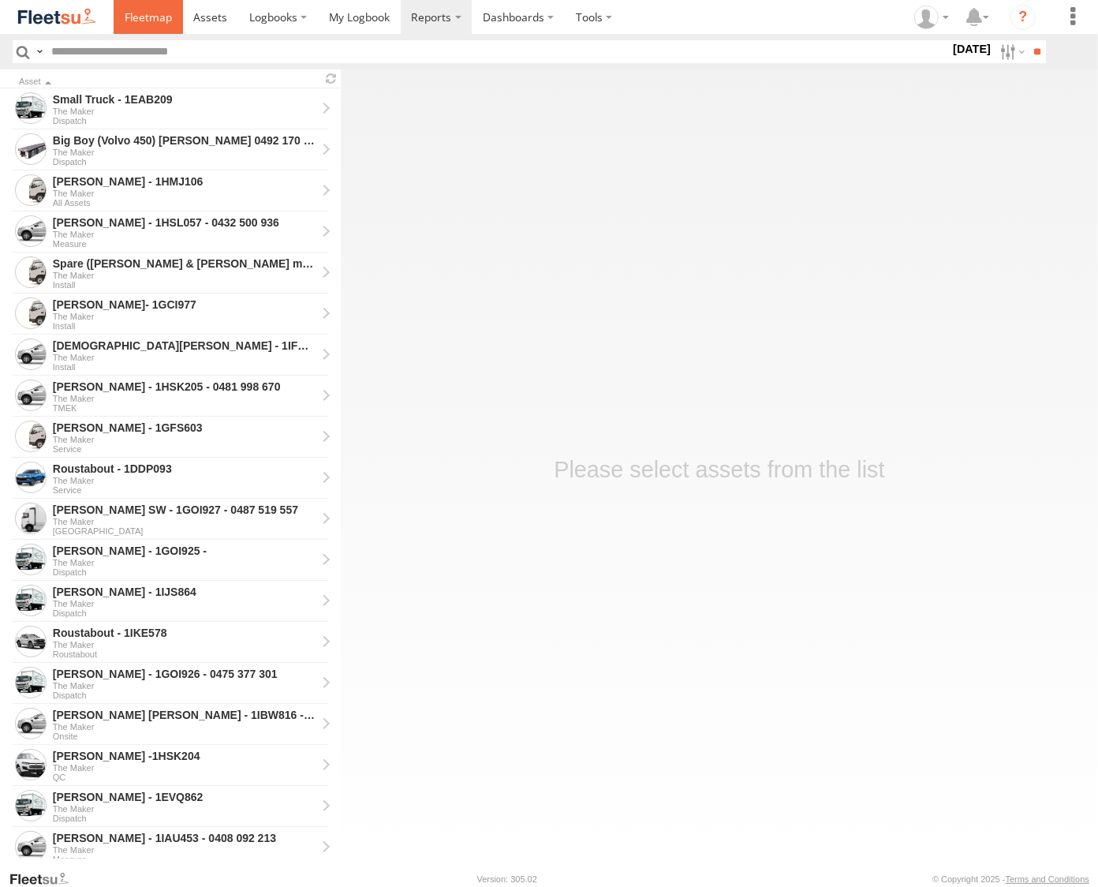
click at [129, 20] on span at bounding box center [148, 16] width 47 height 15
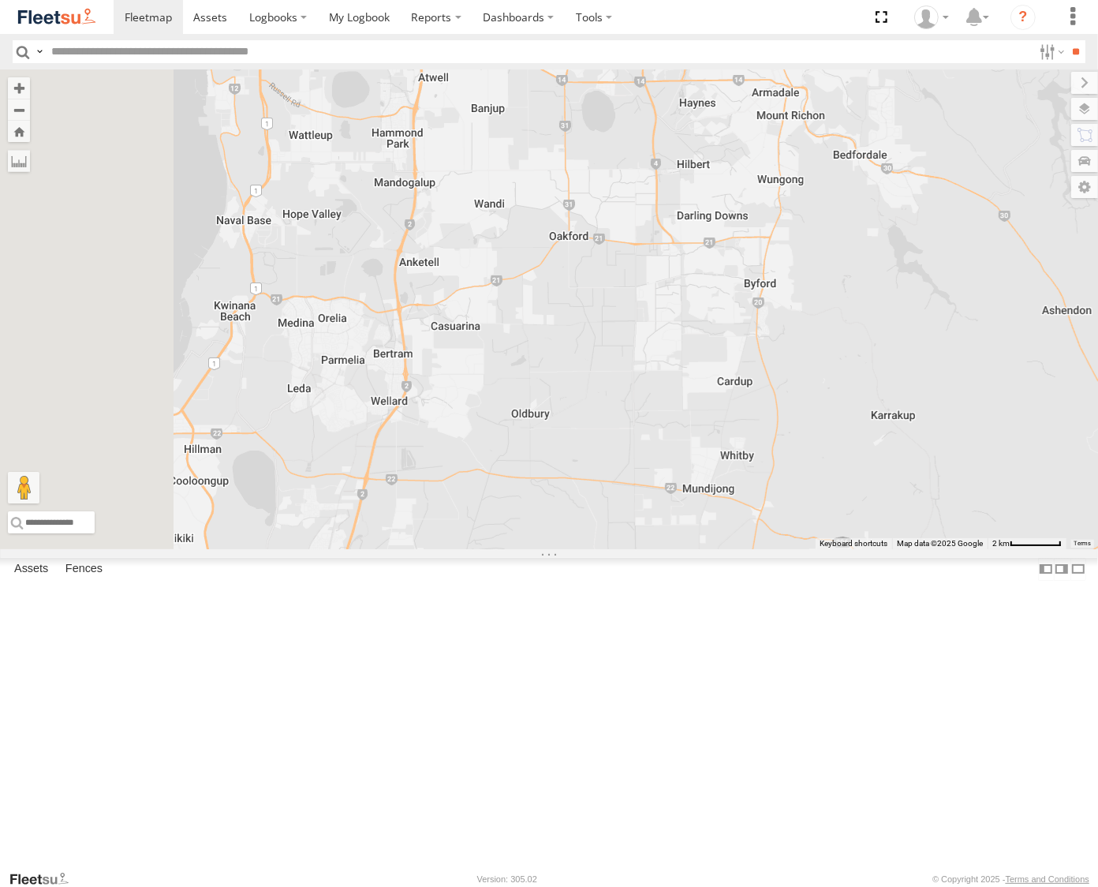
click at [1049, 273] on div "Wayne Pike - 1IEJ853 - 0431 343 641 Syed Mustafa - 1HSL057 - 0432 500 936 Chris…" at bounding box center [549, 309] width 1098 height 480
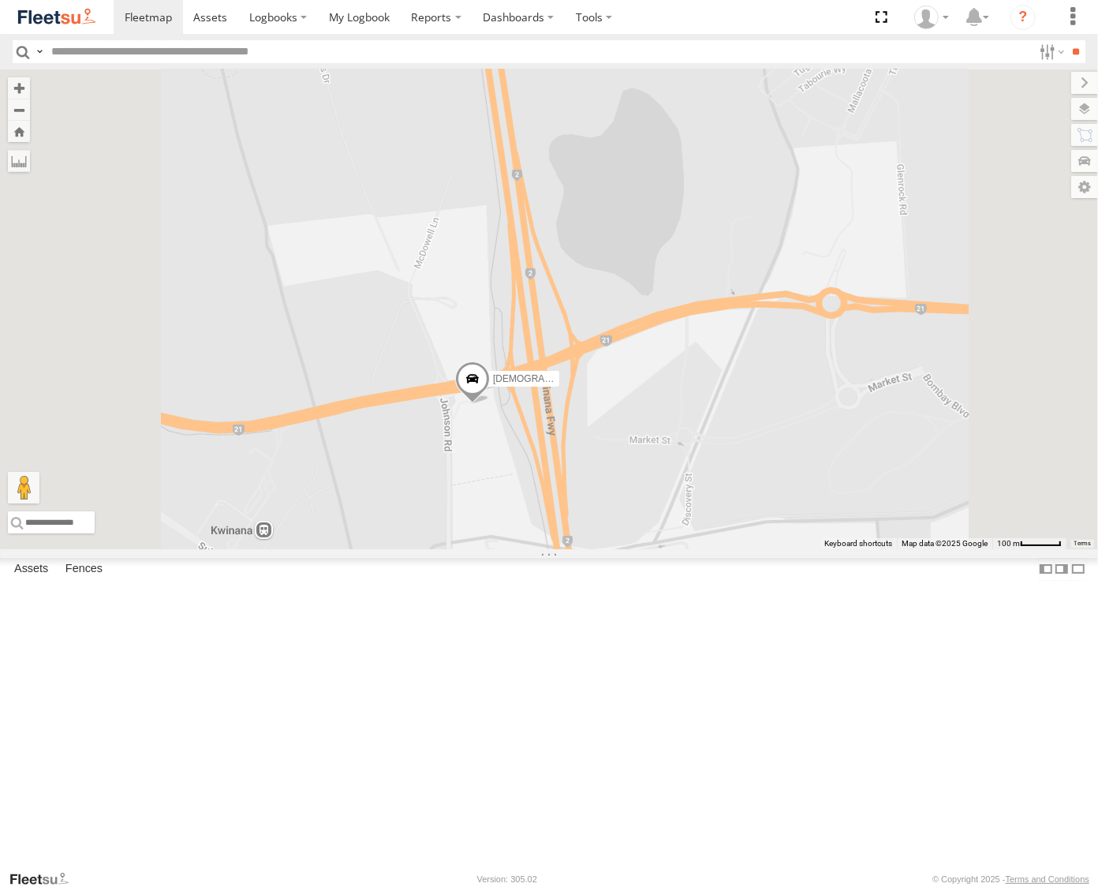
click at [490, 405] on span at bounding box center [472, 383] width 35 height 43
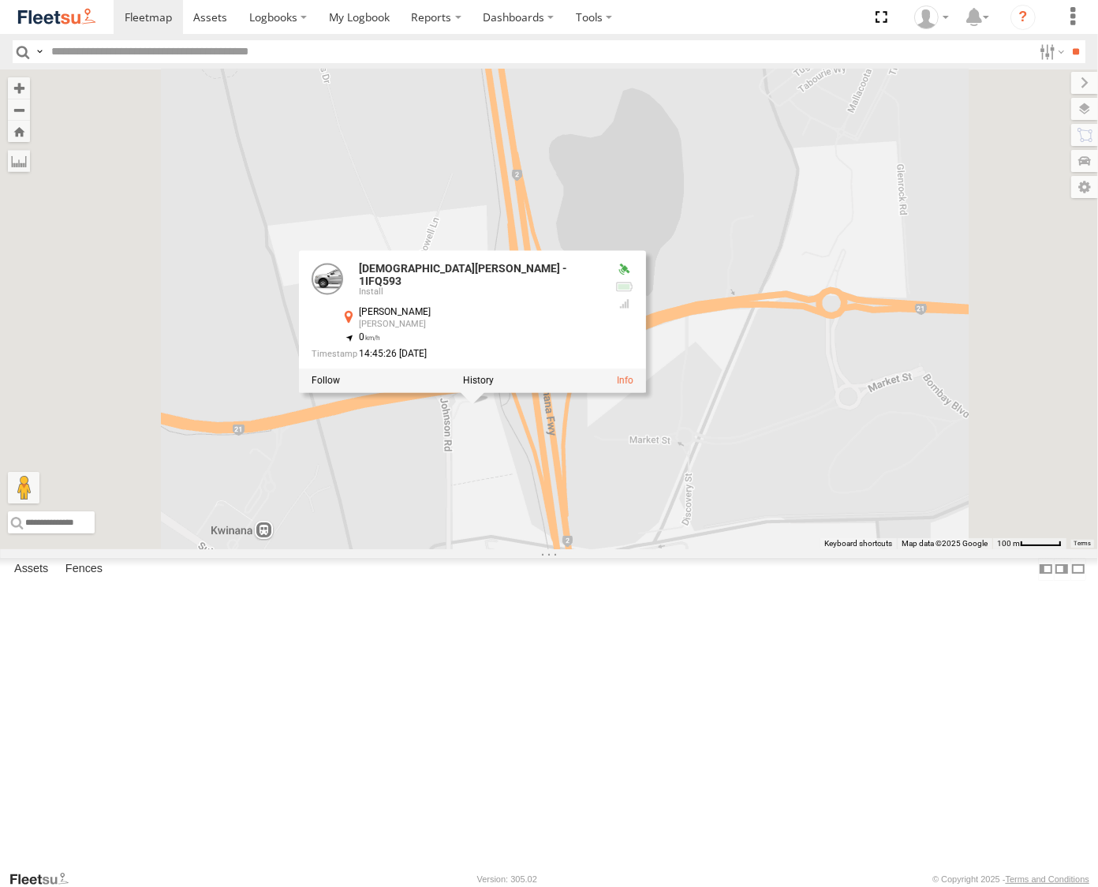
click at [505, 380] on div "Wayne Pike - 1IEJ853 - 0431 343 641 Syed Mustafa - 1HSL057 - 0432 500 936 Chris…" at bounding box center [549, 309] width 1098 height 480
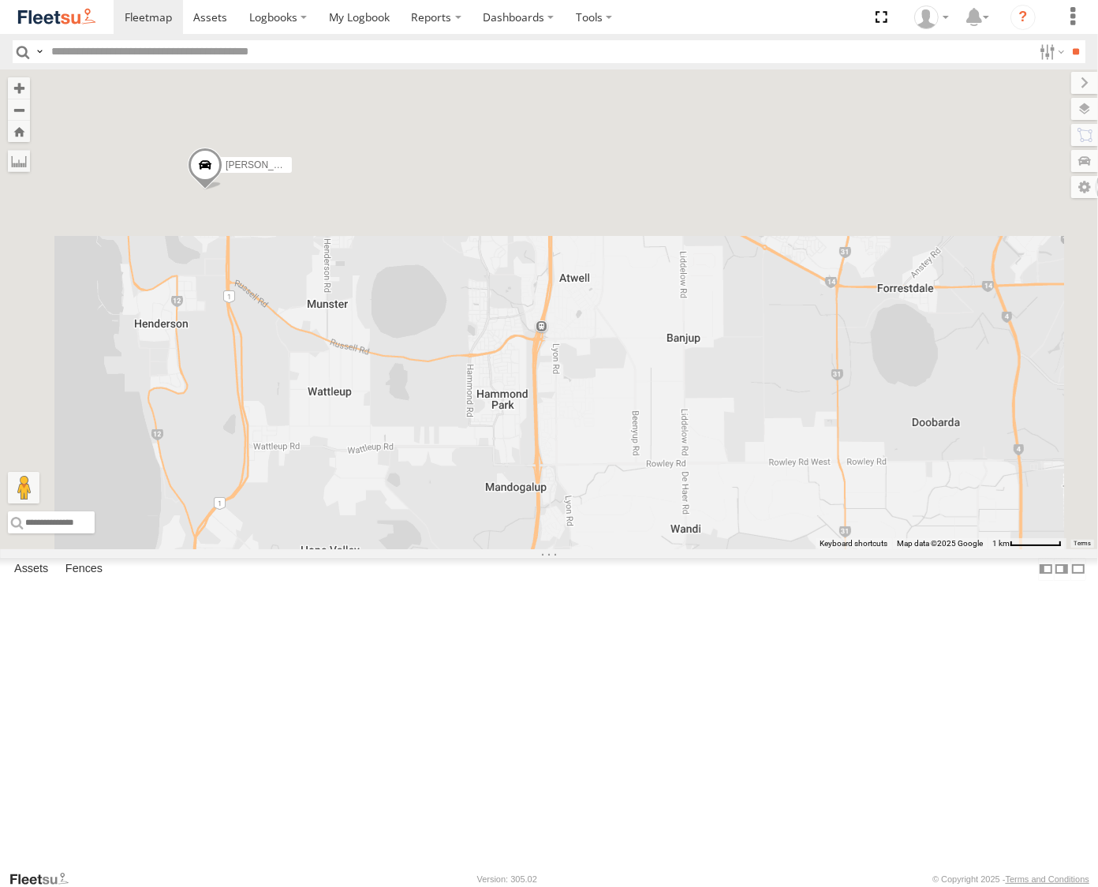
drag, startPoint x: 791, startPoint y: 331, endPoint x: 761, endPoint y: 807, distance: 476.7
click at [762, 549] on div "Wayne Pike - 1IEJ853 - 0431 343 641 Syed Mustafa - 1HSL057 - 0432 500 936 Chris…" at bounding box center [549, 309] width 1098 height 480
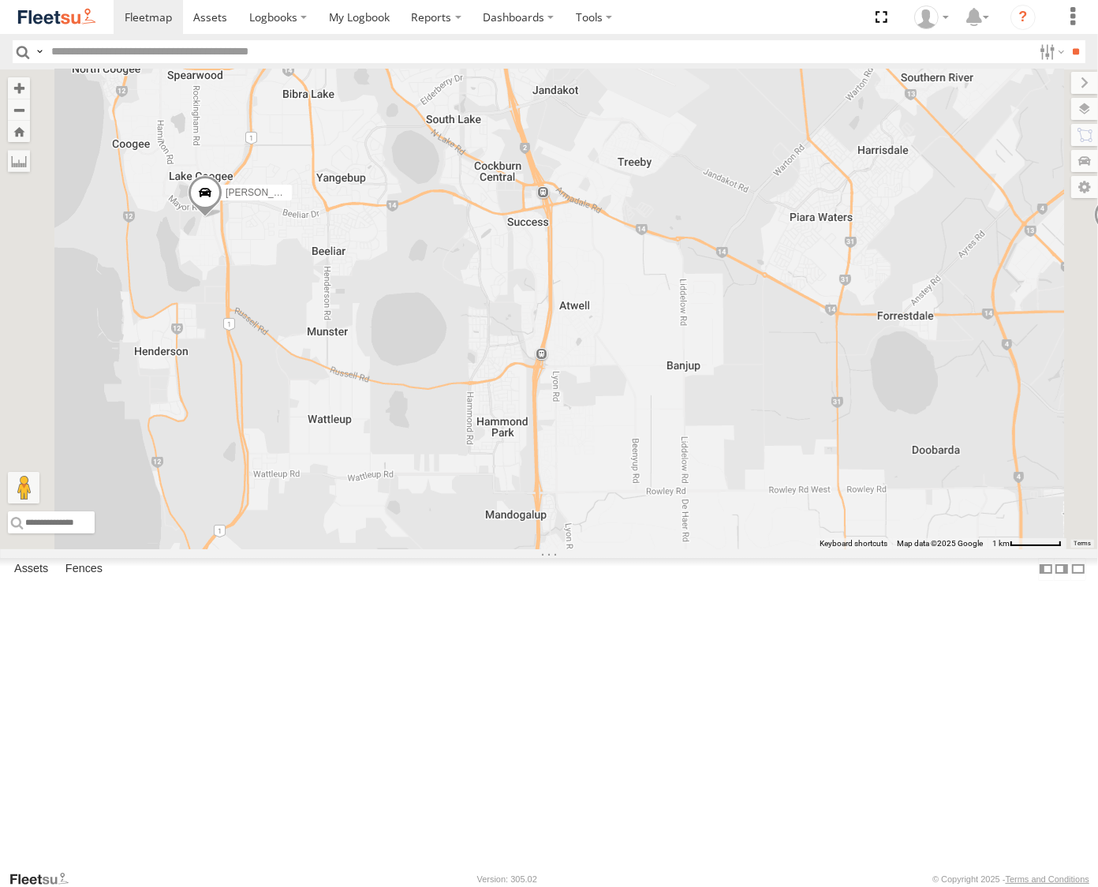
drag, startPoint x: 620, startPoint y: 523, endPoint x: 846, endPoint y: 596, distance: 237.0
click at [846, 549] on div "Wayne Pike - 1IEJ853 - 0431 343 641 Syed Mustafa - 1HSL057 - 0432 500 936 Chris…" at bounding box center [549, 309] width 1098 height 480
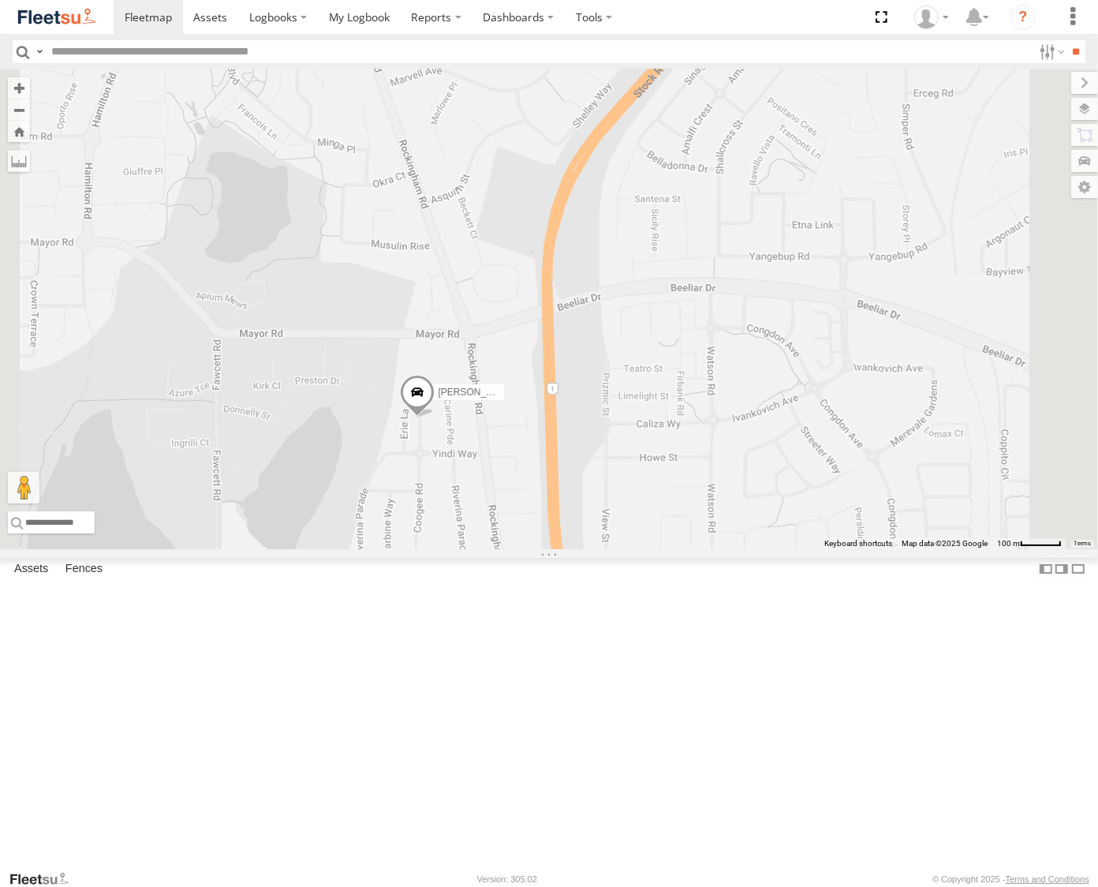
click at [435, 417] on span at bounding box center [417, 396] width 35 height 43
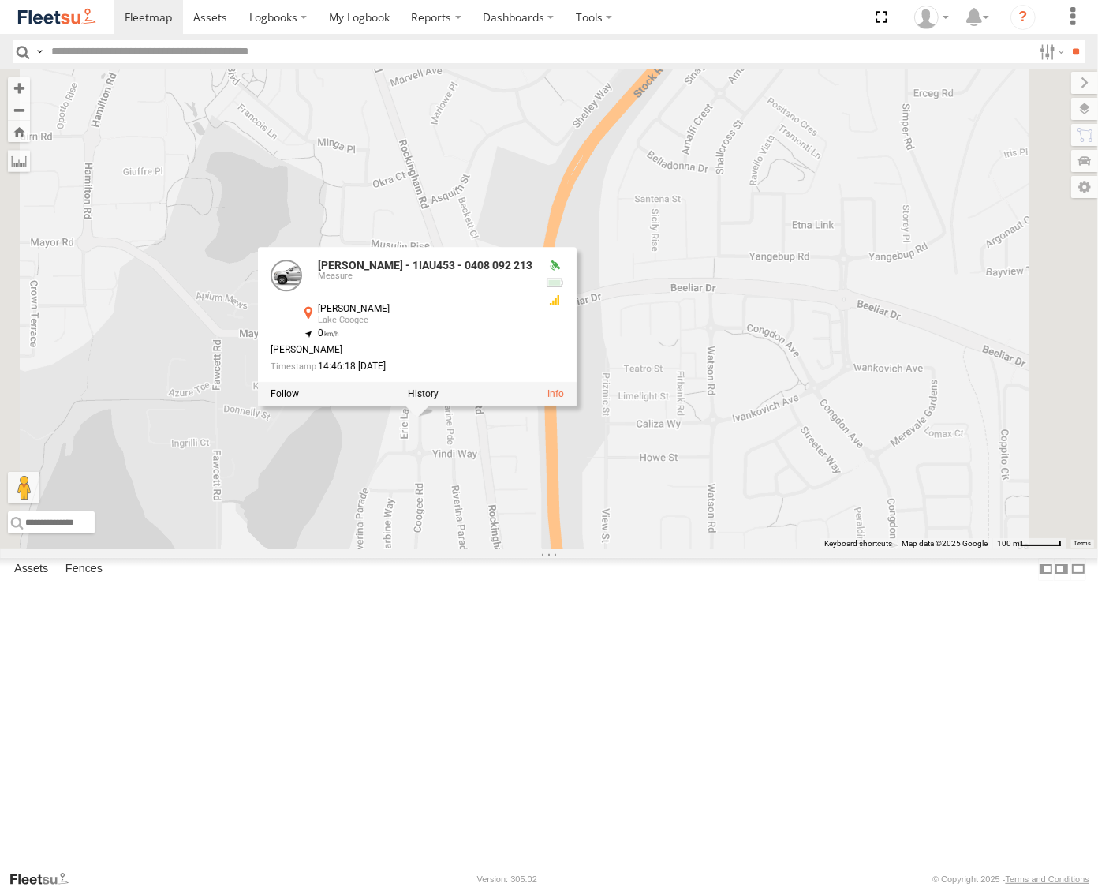
click at [877, 522] on div "Wayne Pike - 1IEJ853 - 0431 343 641 Syed Mustafa - 1HSL057 - 0432 500 936 Chris…" at bounding box center [549, 309] width 1098 height 480
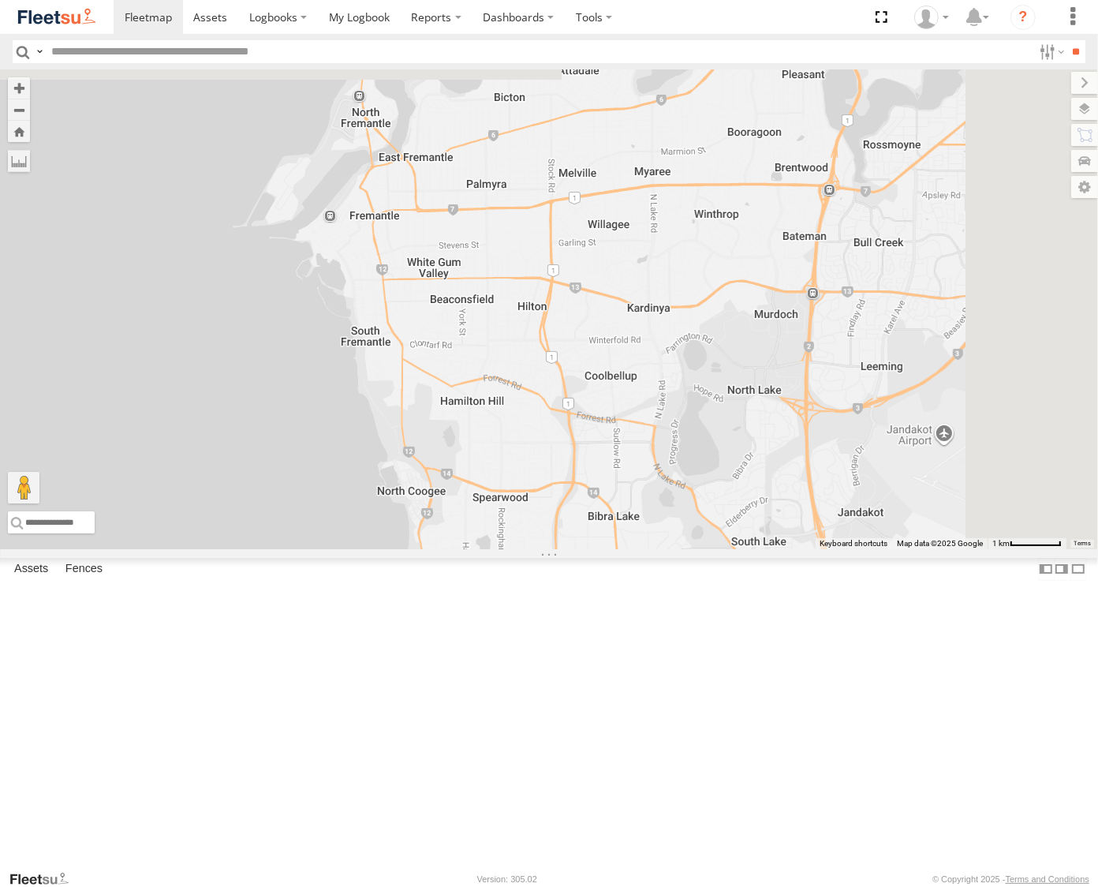
drag, startPoint x: 817, startPoint y: 381, endPoint x: 685, endPoint y: 660, distance: 308.5
click at [685, 549] on div "Wayne Pike - 1IEJ853 - 0431 343 641 Syed Mustafa - 1HSL057 - 0432 500 936 Chris…" at bounding box center [549, 309] width 1098 height 480
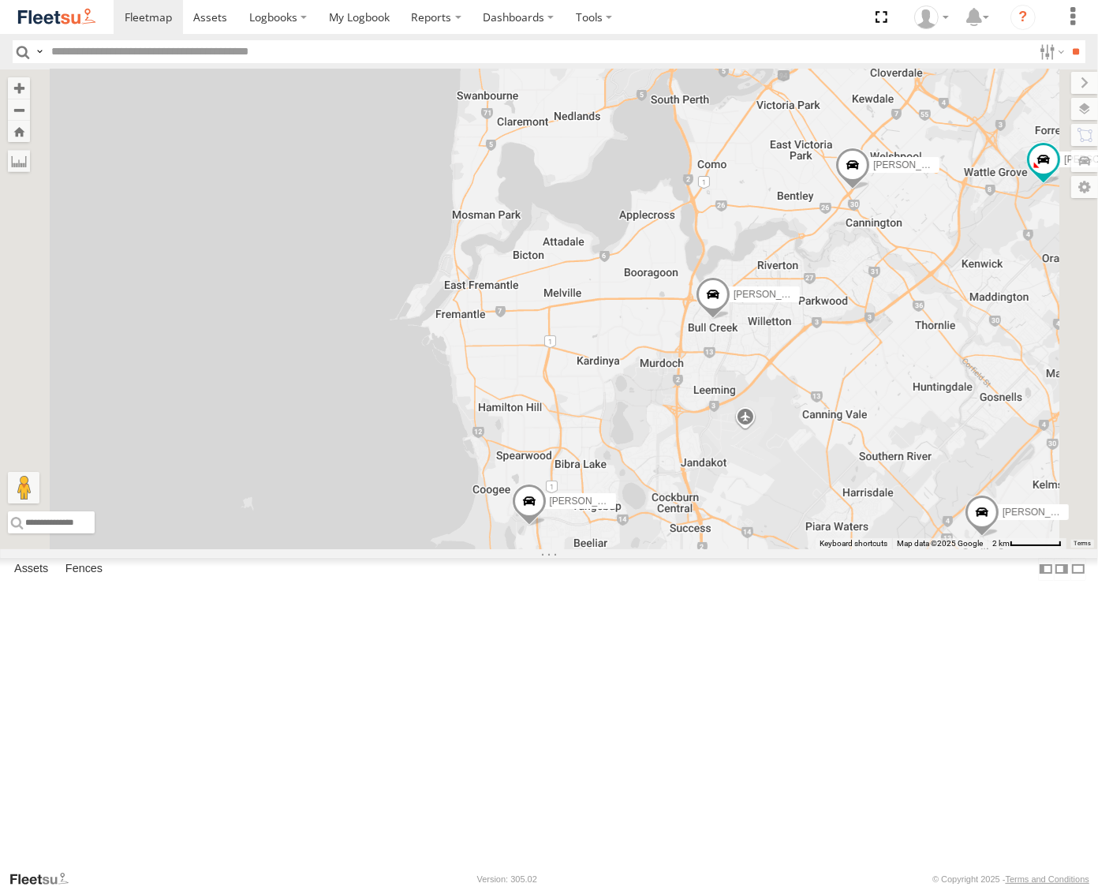
drag, startPoint x: 846, startPoint y: 524, endPoint x: 707, endPoint y: 608, distance: 162.1
click at [707, 549] on div "Wayne Pike - 1IEJ853 - 0431 343 641 Syed Mustafa - 1HSL057 - 0432 500 936 Chris…" at bounding box center [549, 309] width 1098 height 480
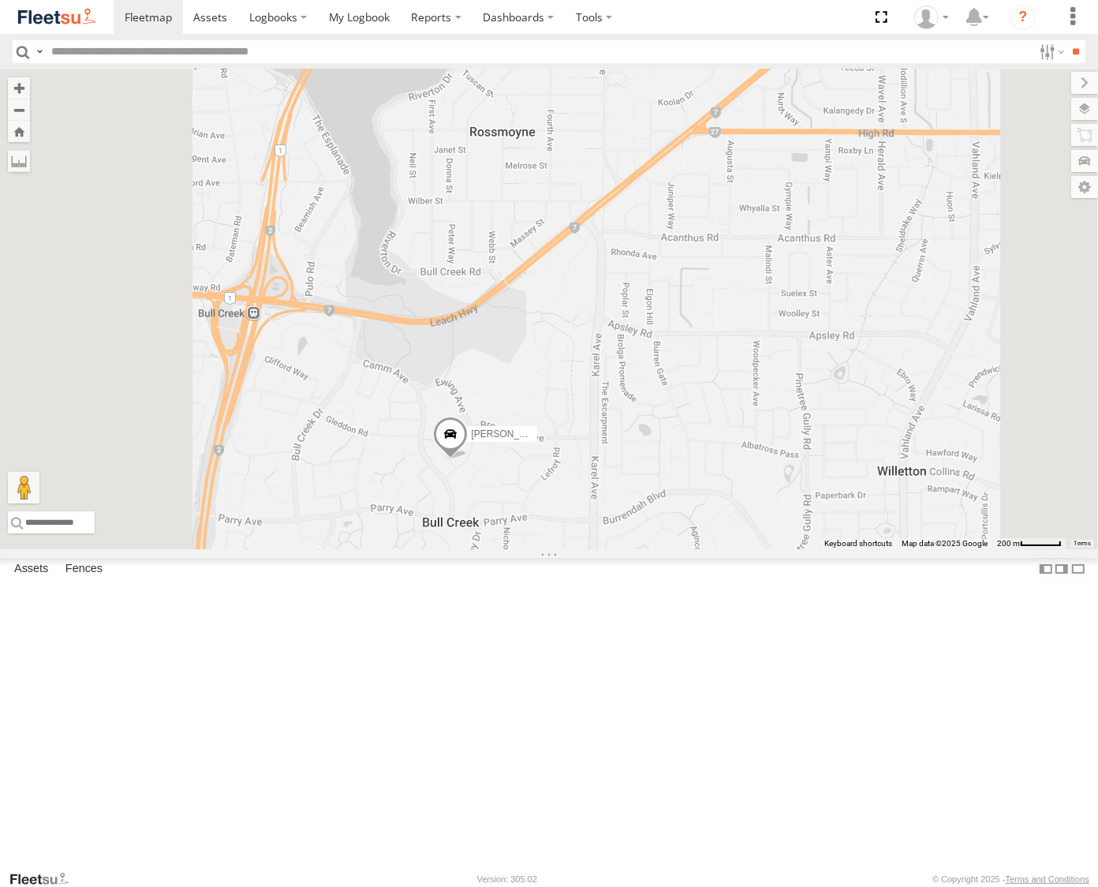
click at [468, 459] on span at bounding box center [450, 438] width 35 height 43
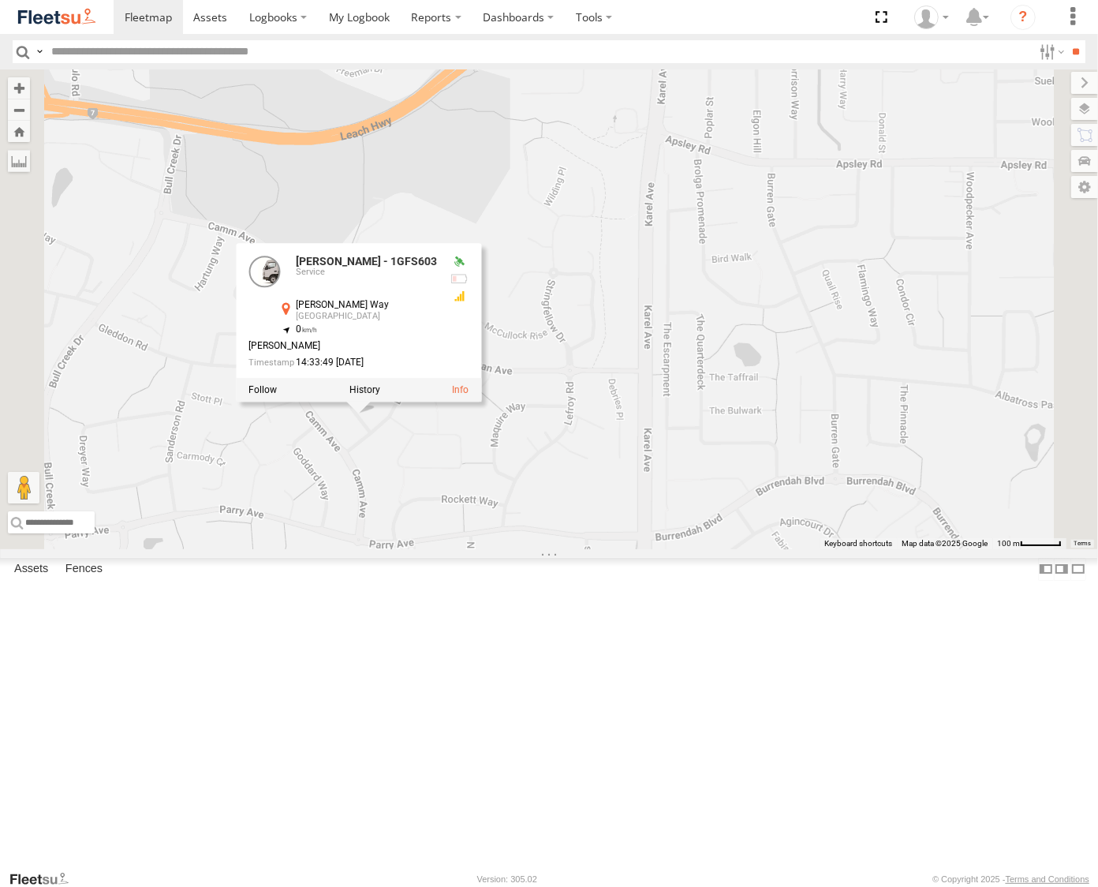
drag, startPoint x: 716, startPoint y: 645, endPoint x: 810, endPoint y: 601, distance: 103.4
click at [810, 549] on div "Wayne Pike - 1IEJ853 - 0431 343 641 Syed Mustafa - 1HSL057 - 0432 500 936 Chris…" at bounding box center [549, 309] width 1098 height 480
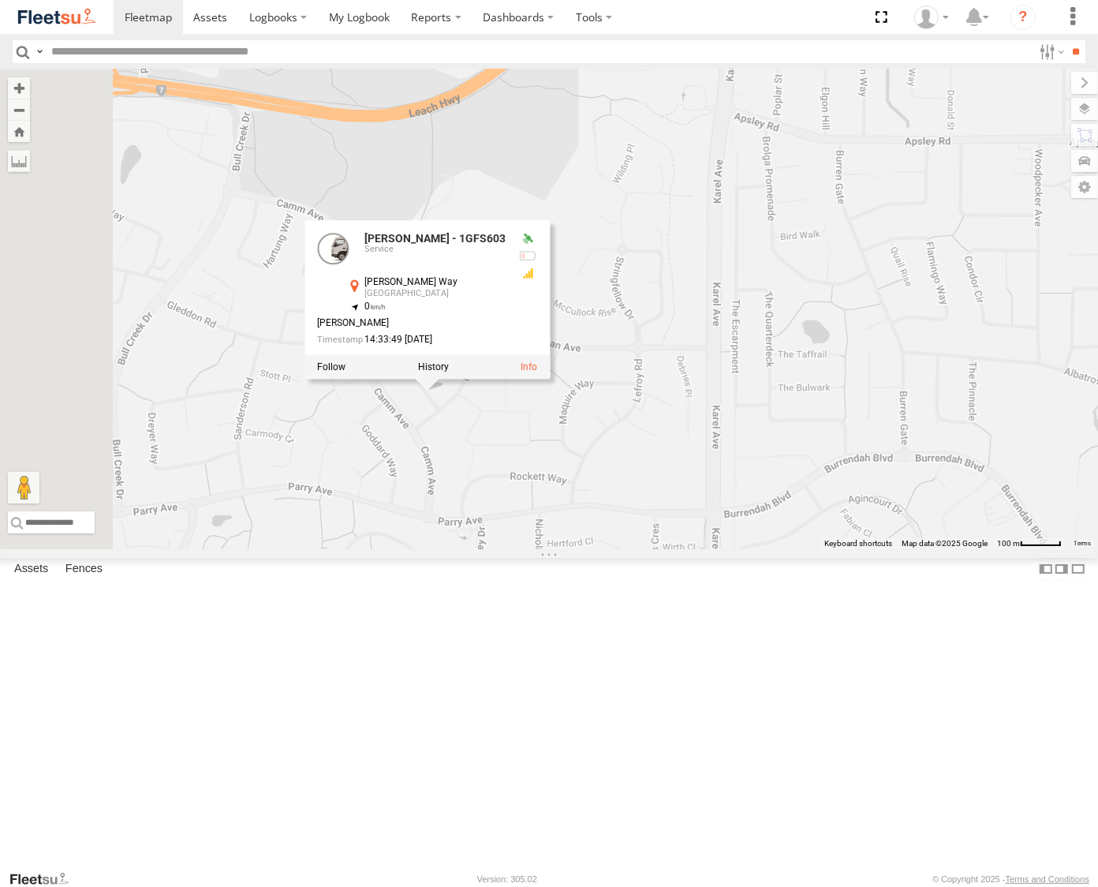
click at [825, 413] on div "Wayne Pike - 1IEJ853 - 0431 343 641 Syed Mustafa - 1HSL057 - 0432 500 936 Chris…" at bounding box center [549, 309] width 1098 height 480
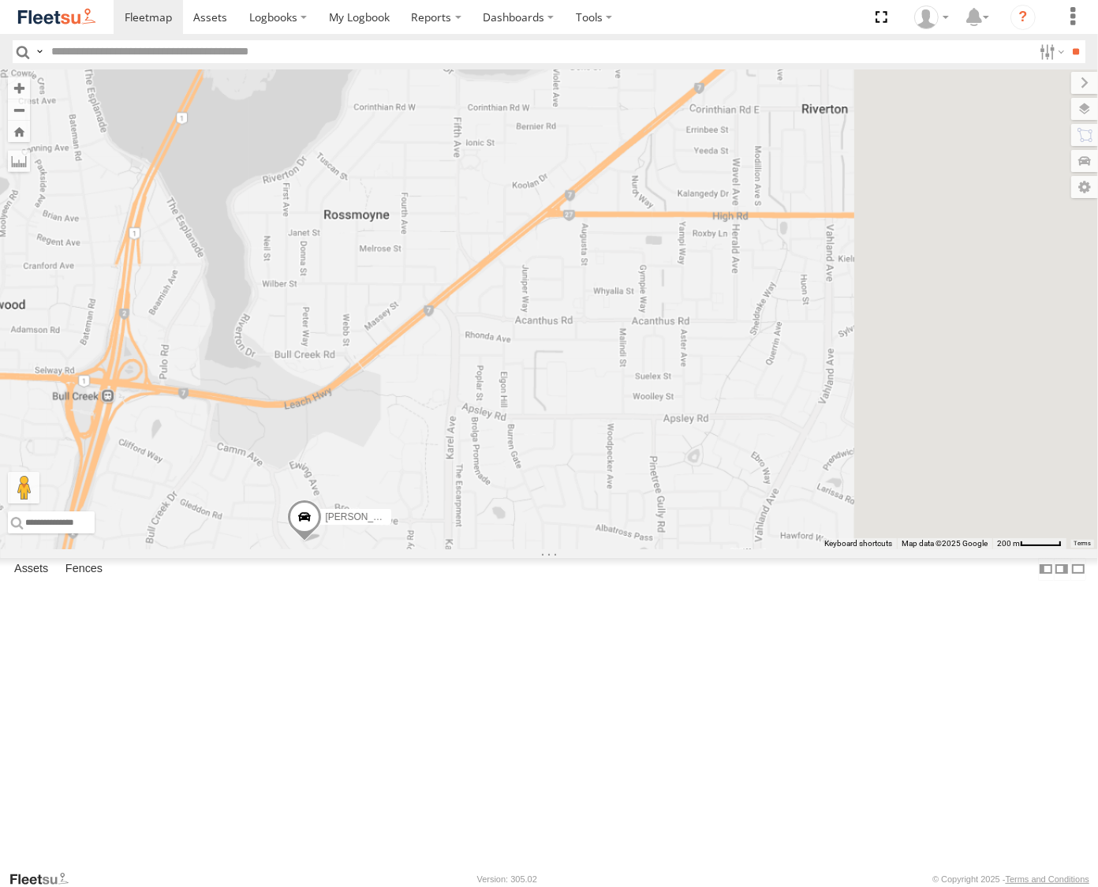
drag, startPoint x: 604, startPoint y: 627, endPoint x: 482, endPoint y: 731, distance: 160.6
click at [475, 549] on div "Wayne Pike - 1IEJ853 - 0431 343 641 Syed Mustafa - 1HSL057 - 0432 500 936 Chris…" at bounding box center [549, 309] width 1098 height 480
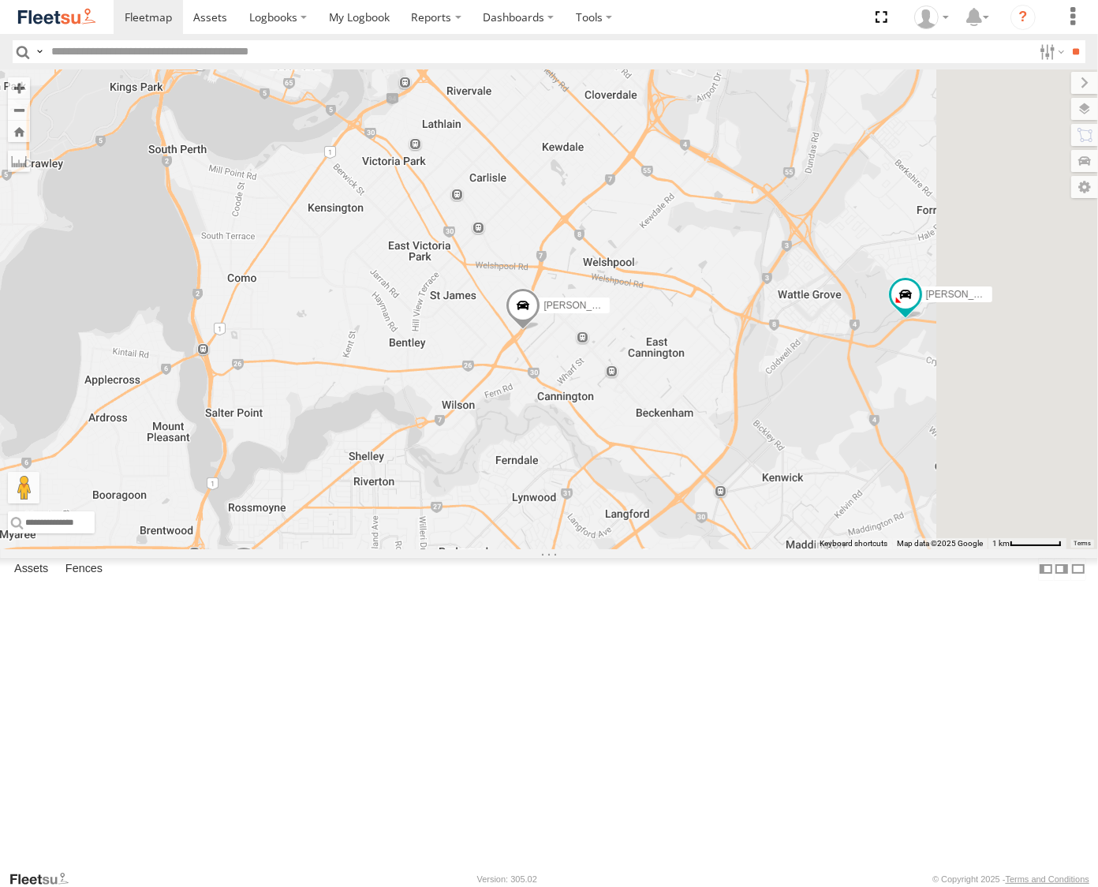
drag, startPoint x: 797, startPoint y: 446, endPoint x: 679, endPoint y: 548, distance: 156.6
click at [679, 548] on div "Wayne Pike - 1IEJ853 - 0431 343 641 Syed Mustafa - 1HSL057 - 0432 500 936 Chris…" at bounding box center [549, 309] width 1098 height 480
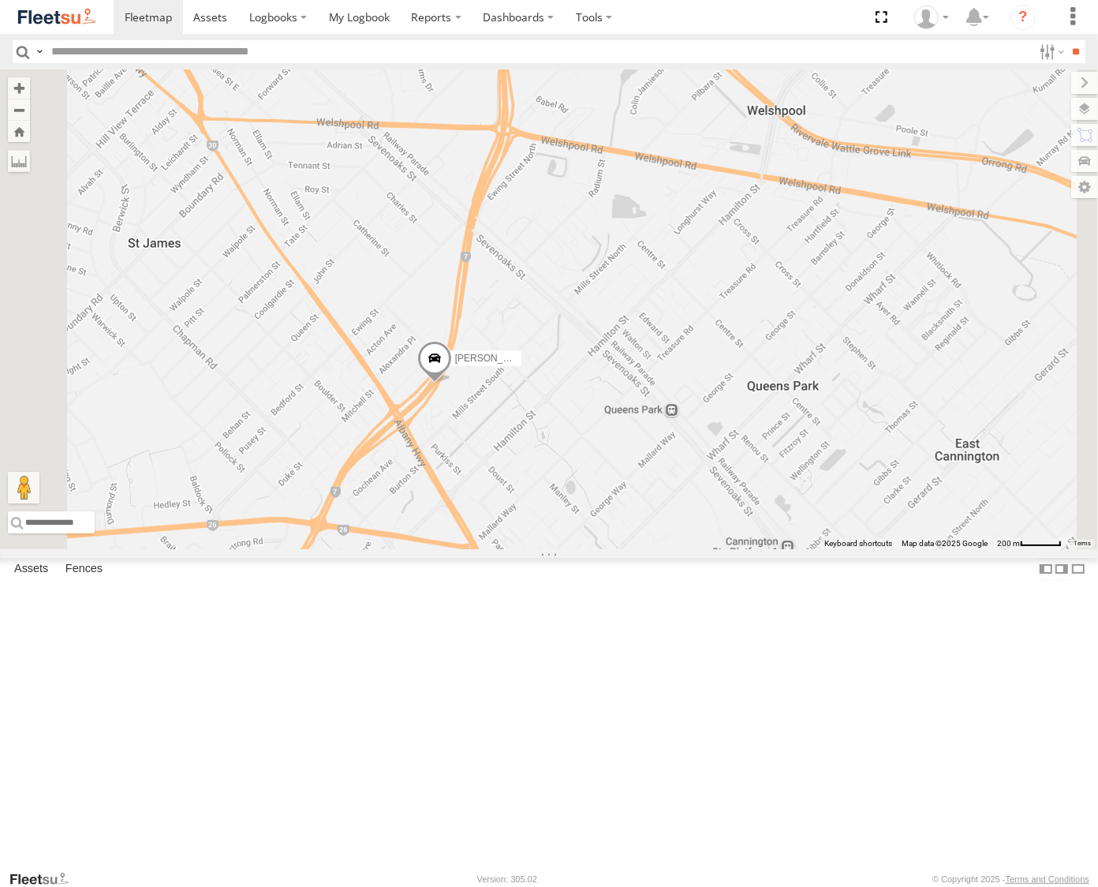
drag, startPoint x: 643, startPoint y: 632, endPoint x: 660, endPoint y: 532, distance: 101.6
click at [694, 534] on div "Wayne Pike - 1IEJ853 - 0431 343 641 Syed Mustafa - 1HSL057 - 0432 500 936 Chris…" at bounding box center [549, 309] width 1098 height 480
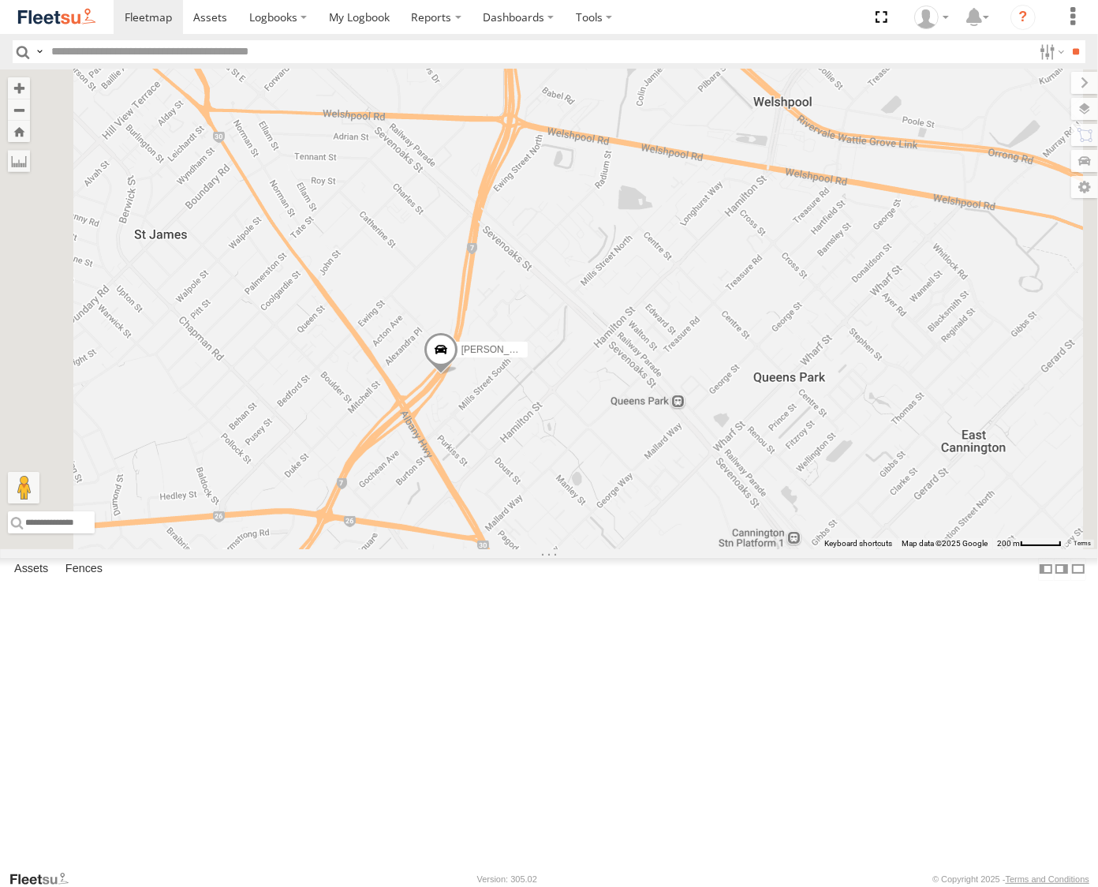
click at [458, 375] on span at bounding box center [441, 353] width 35 height 43
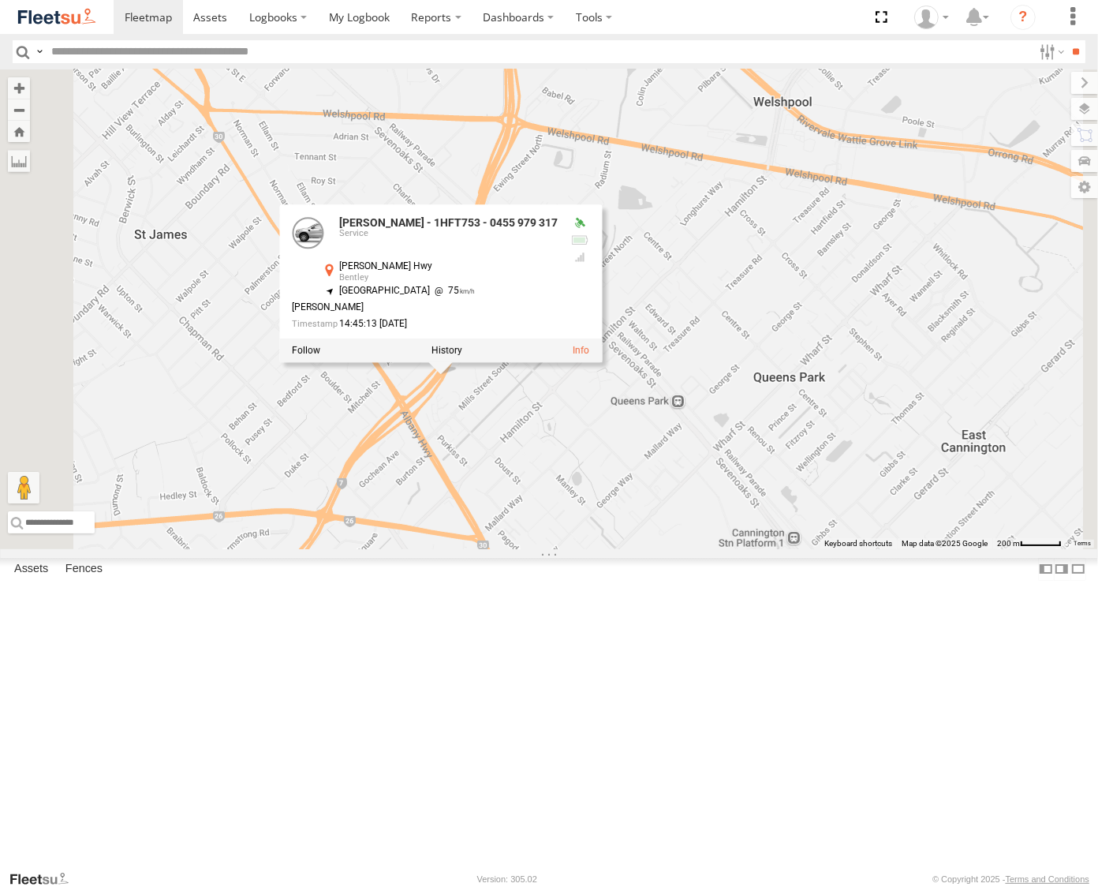
click at [842, 438] on div "Wayne Pike - 1IEJ853 - 0431 343 641 Syed Mustafa - 1HSL057 - 0432 500 936 Chris…" at bounding box center [549, 309] width 1098 height 480
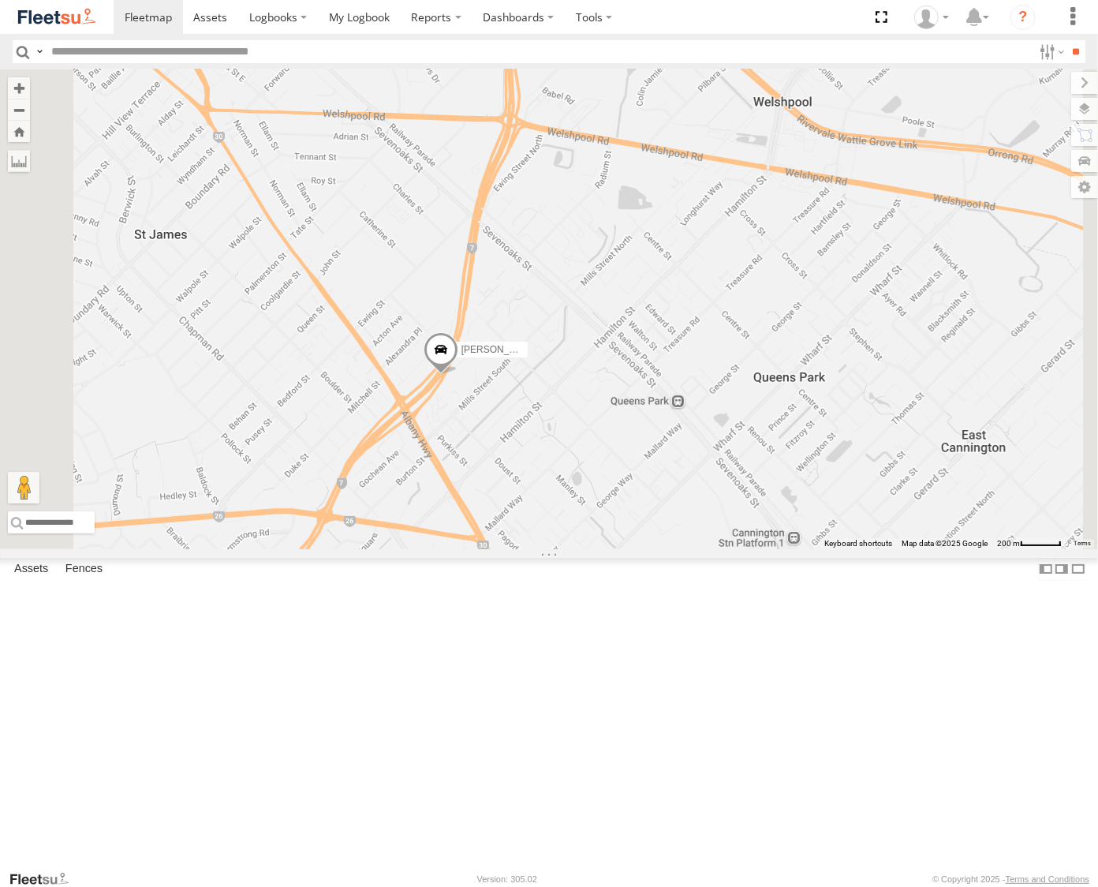
click at [458, 375] on span at bounding box center [441, 353] width 35 height 43
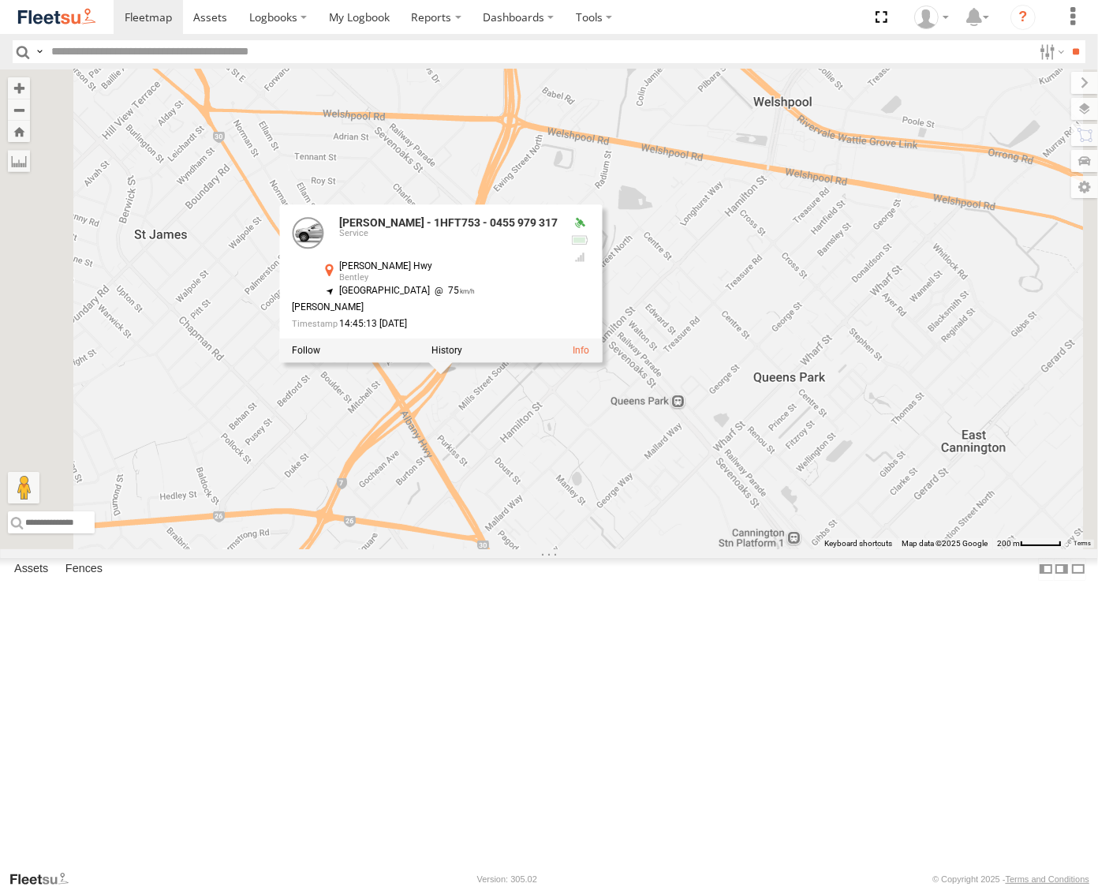
click at [862, 429] on div "Wayne Pike - 1IEJ853 - 0431 343 641 Syed Mustafa - 1HSL057 - 0432 500 936 Chris…" at bounding box center [549, 309] width 1098 height 480
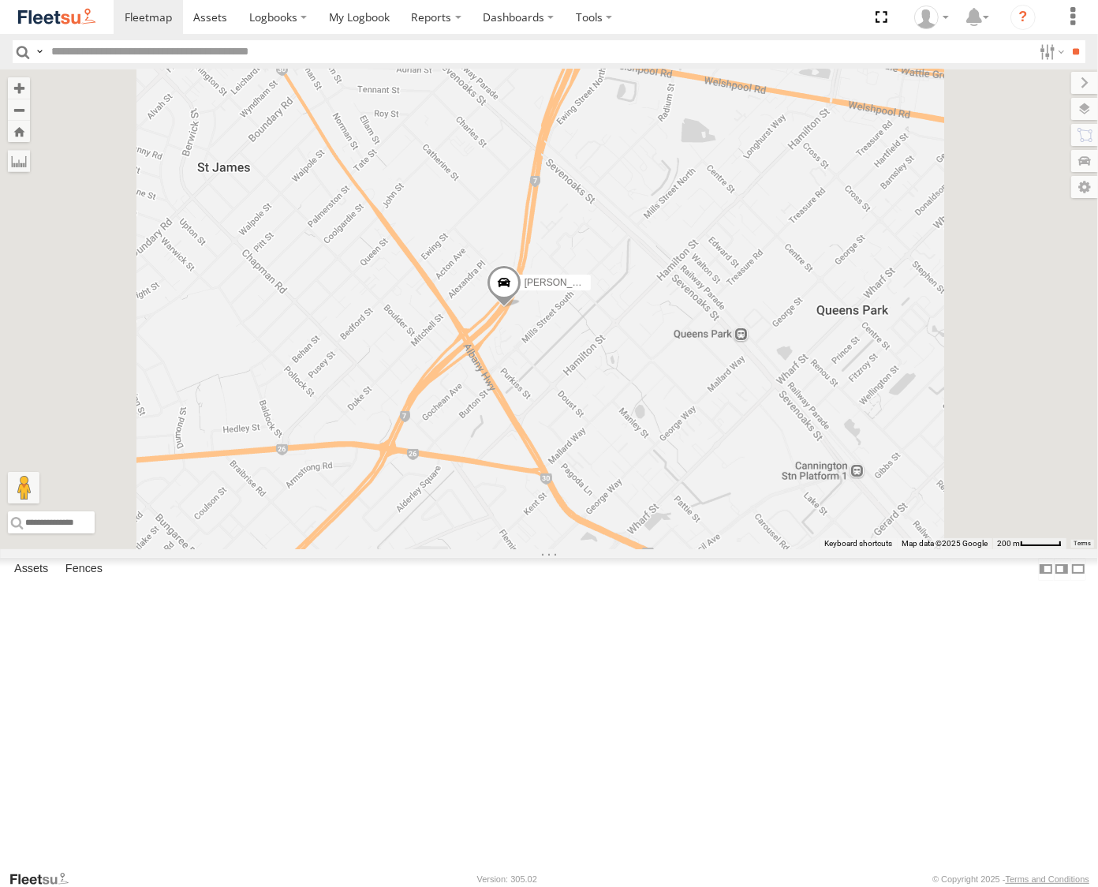
click at [522, 308] on span at bounding box center [504, 286] width 35 height 43
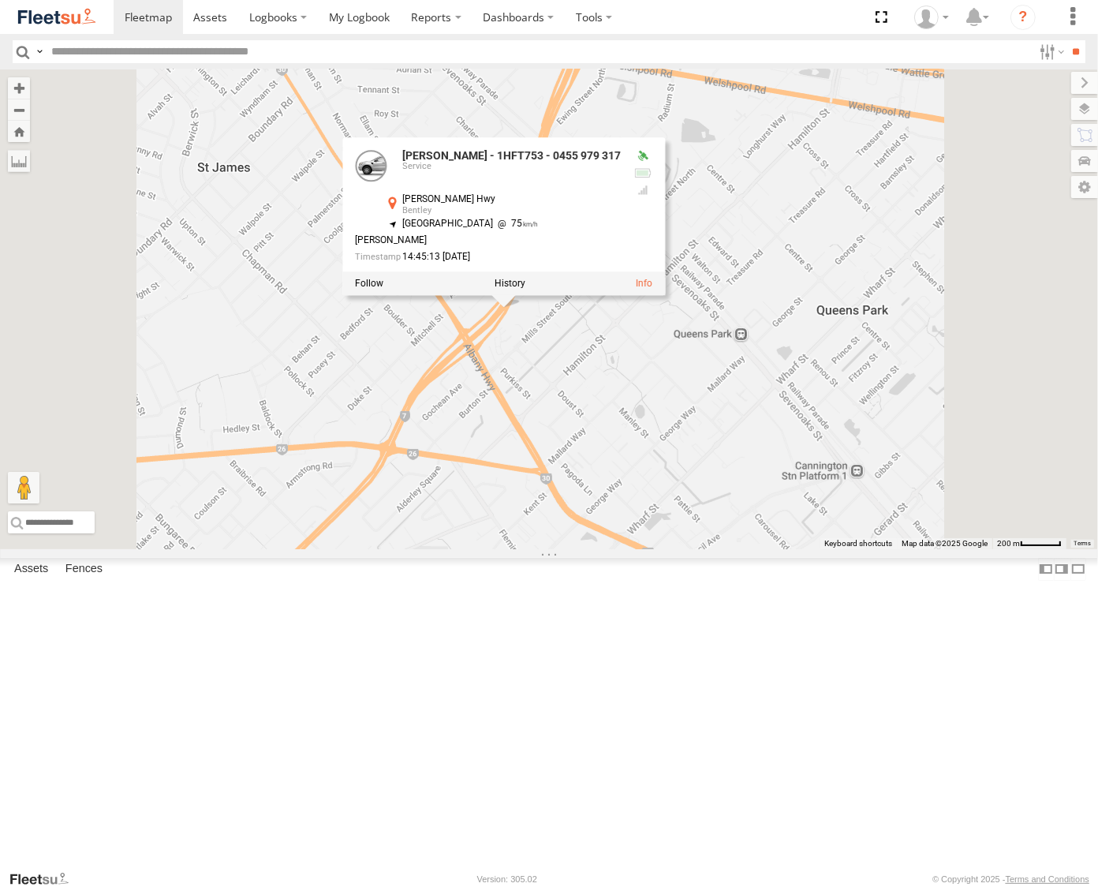
drag, startPoint x: 917, startPoint y: 463, endPoint x: 907, endPoint y: 471, distance: 12.3
click at [917, 463] on div "Wayne Pike - 1IEJ853 - 0431 343 641 Syed Mustafa - 1HSL057 - 0432 500 936 Chris…" at bounding box center [549, 309] width 1098 height 480
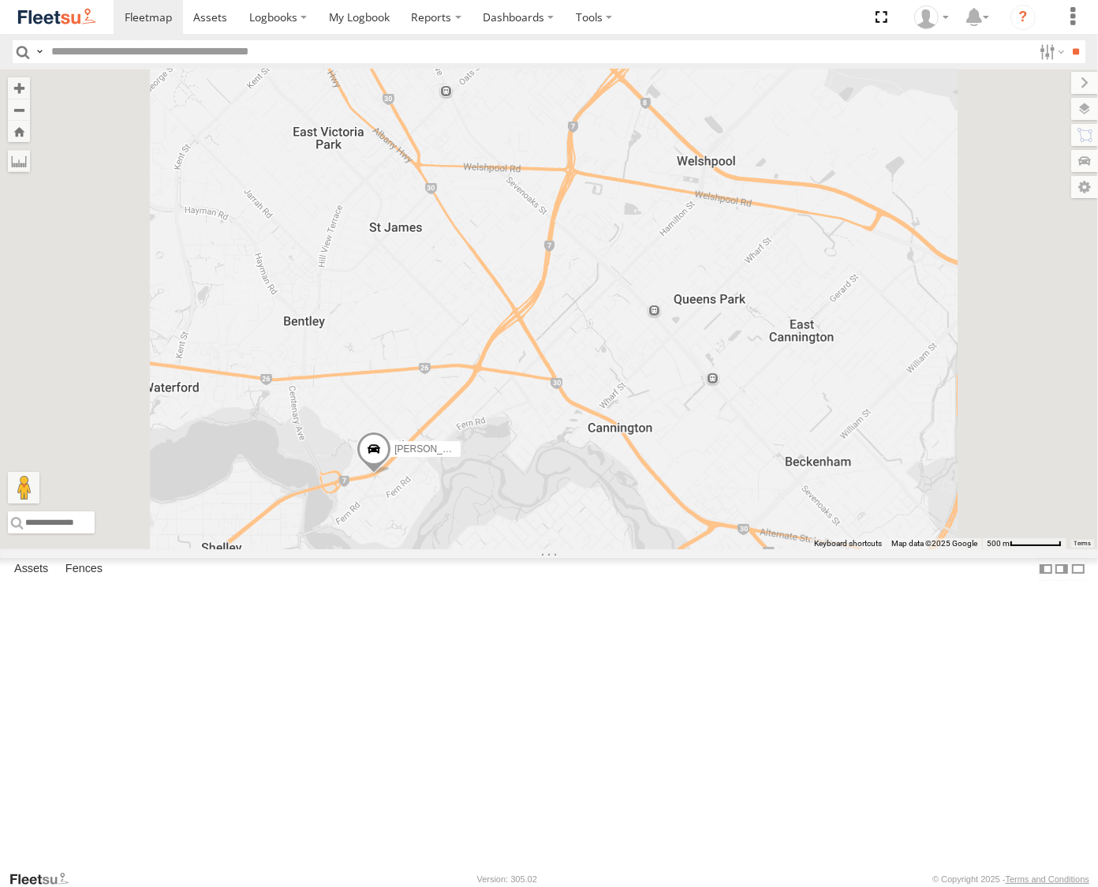
click at [391, 475] on span at bounding box center [374, 453] width 35 height 43
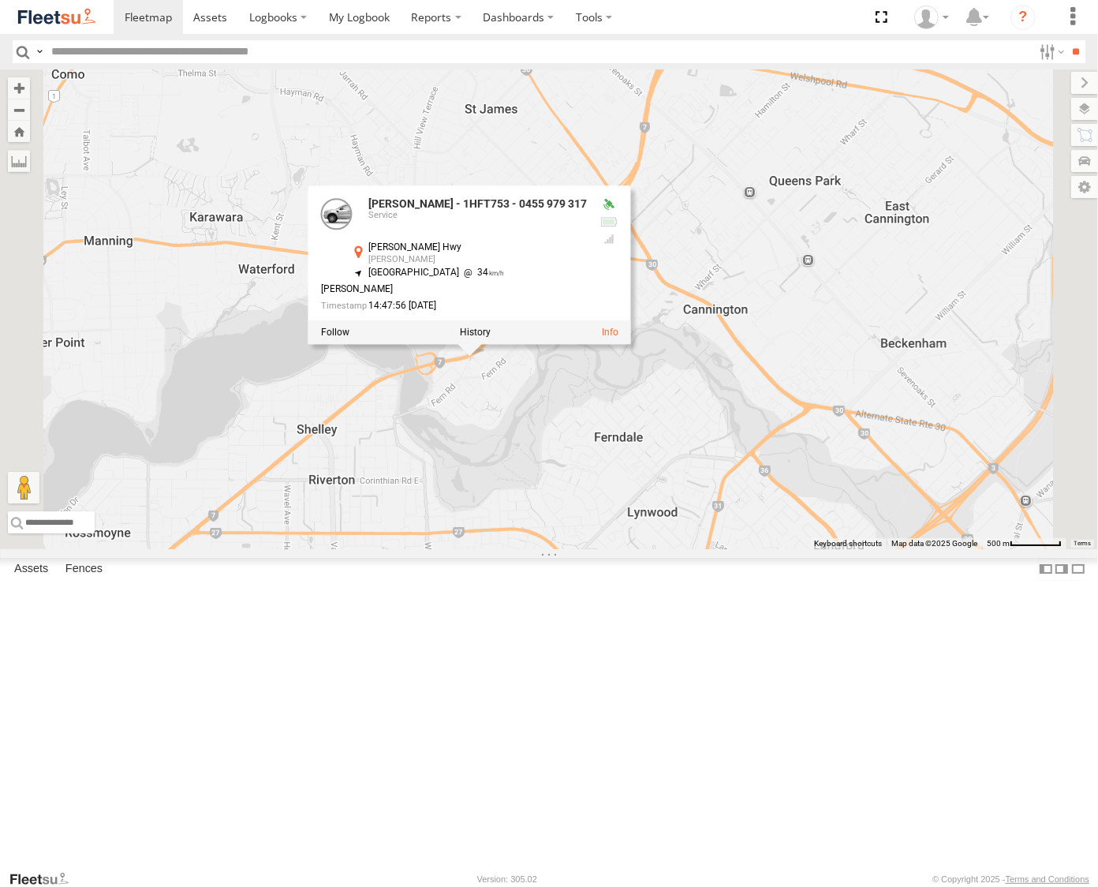
drag, startPoint x: 798, startPoint y: 604, endPoint x: 896, endPoint y: 481, distance: 156.6
click at [896, 481] on div "Wayne Pike - 1IEJ853 - 0431 343 641 Syed Mustafa - 1HSL057 - 0432 500 936 Chris…" at bounding box center [549, 309] width 1098 height 480
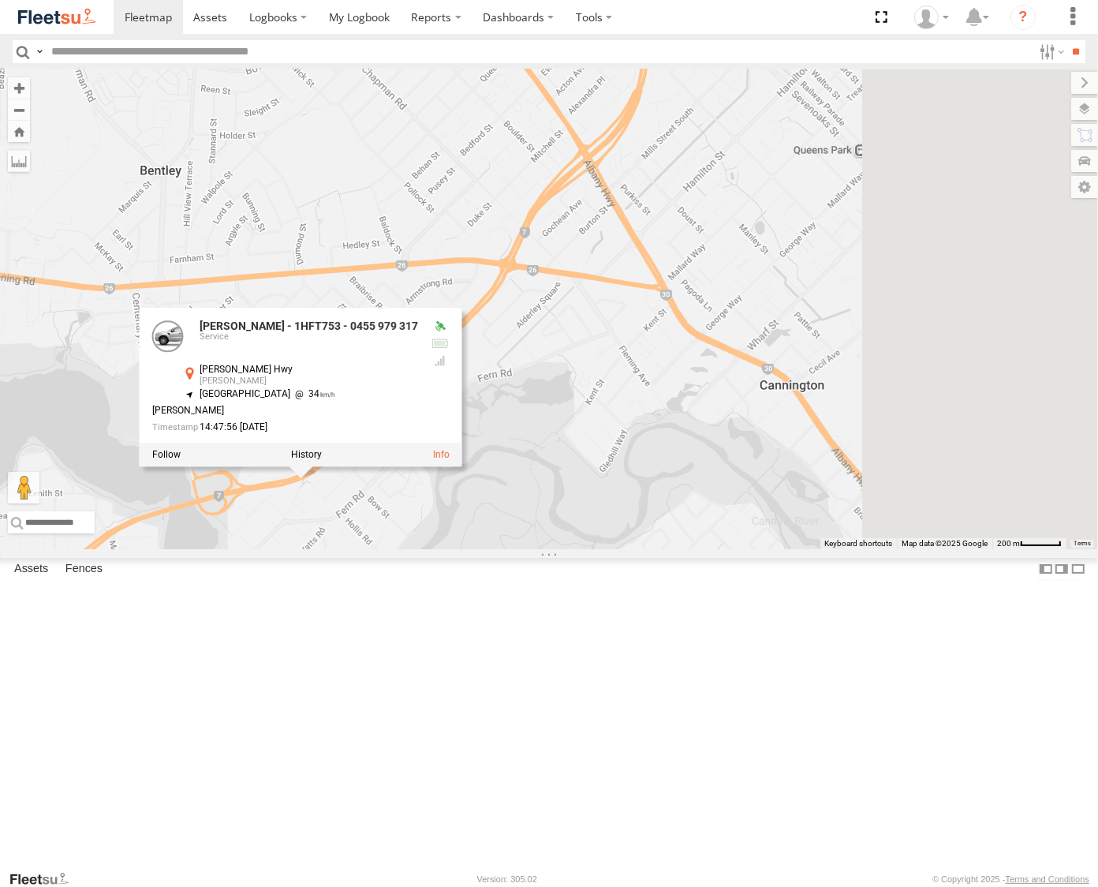
drag, startPoint x: 932, startPoint y: 503, endPoint x: 720, endPoint y: 555, distance: 218.0
click at [720, 549] on div "Wayne Pike - 1IEJ853 - 0431 343 641 Syed Mustafa - 1HSL057 - 0432 500 936 Chris…" at bounding box center [549, 309] width 1098 height 480
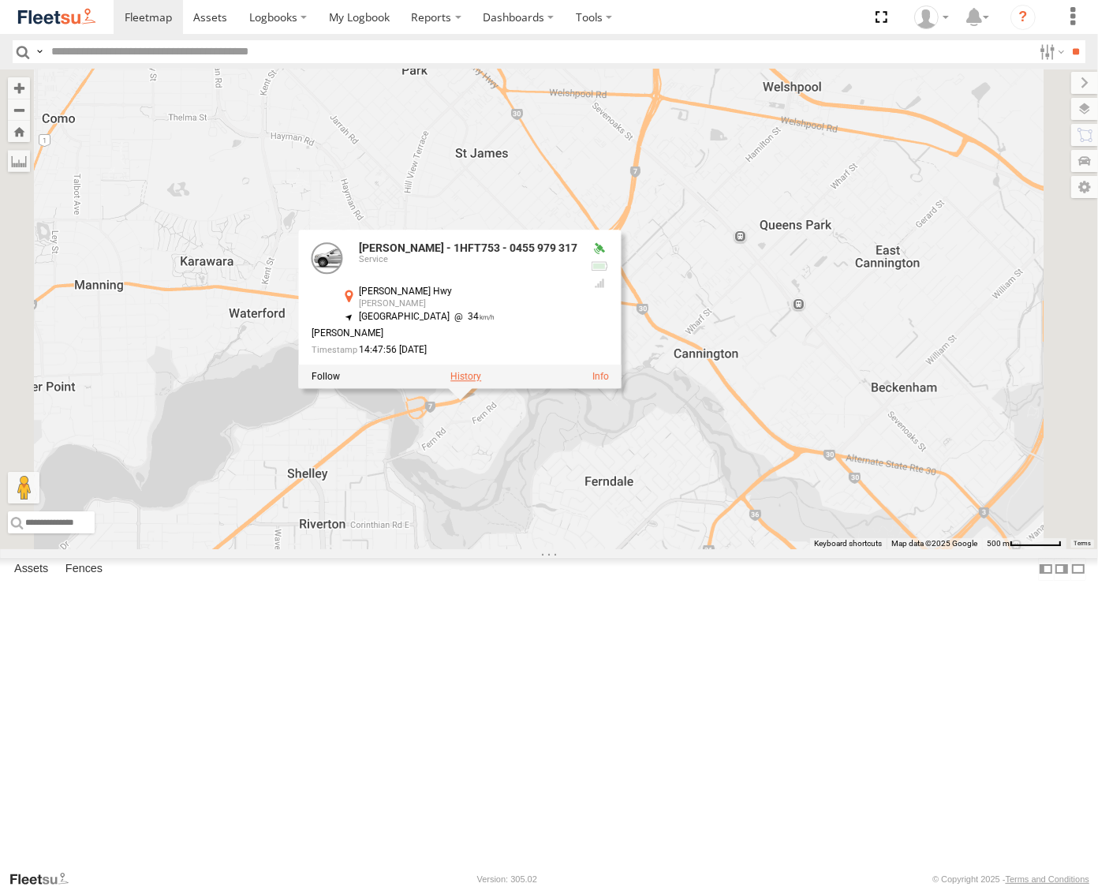
click at [481, 383] on label at bounding box center [466, 377] width 31 height 11
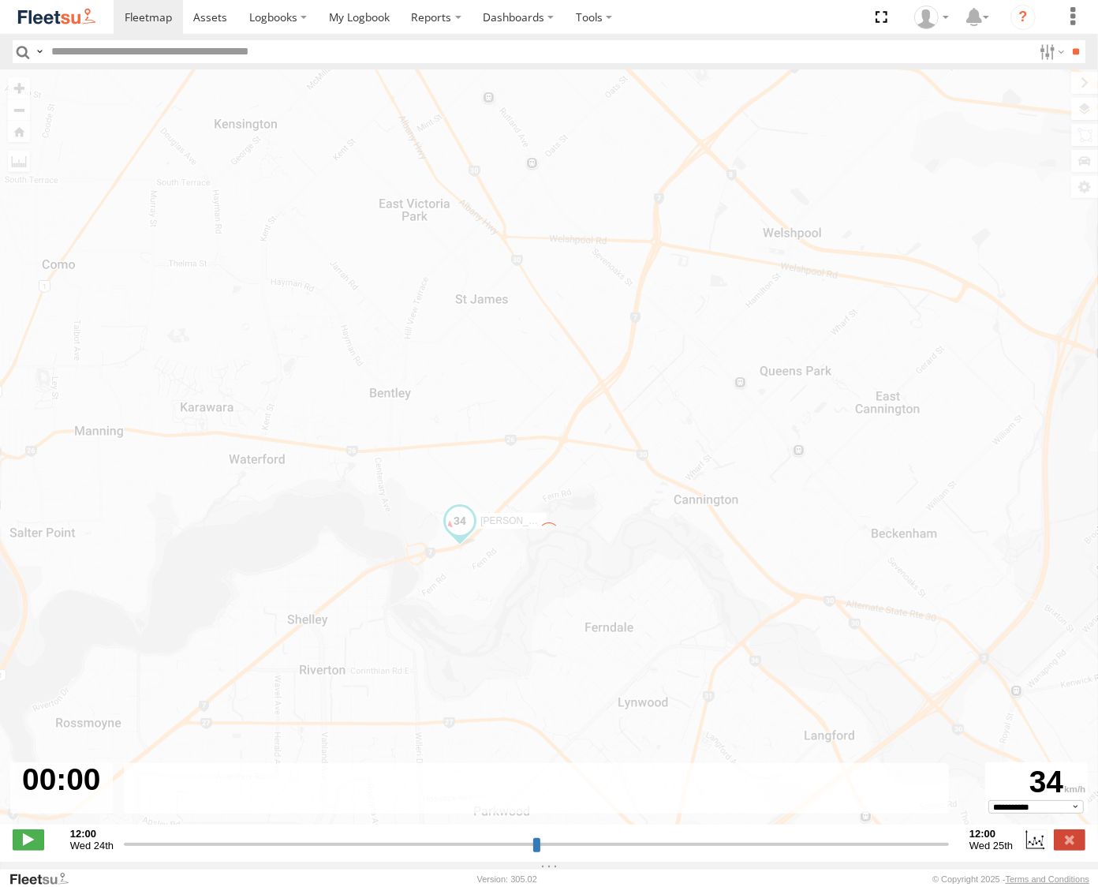
type input "**********"
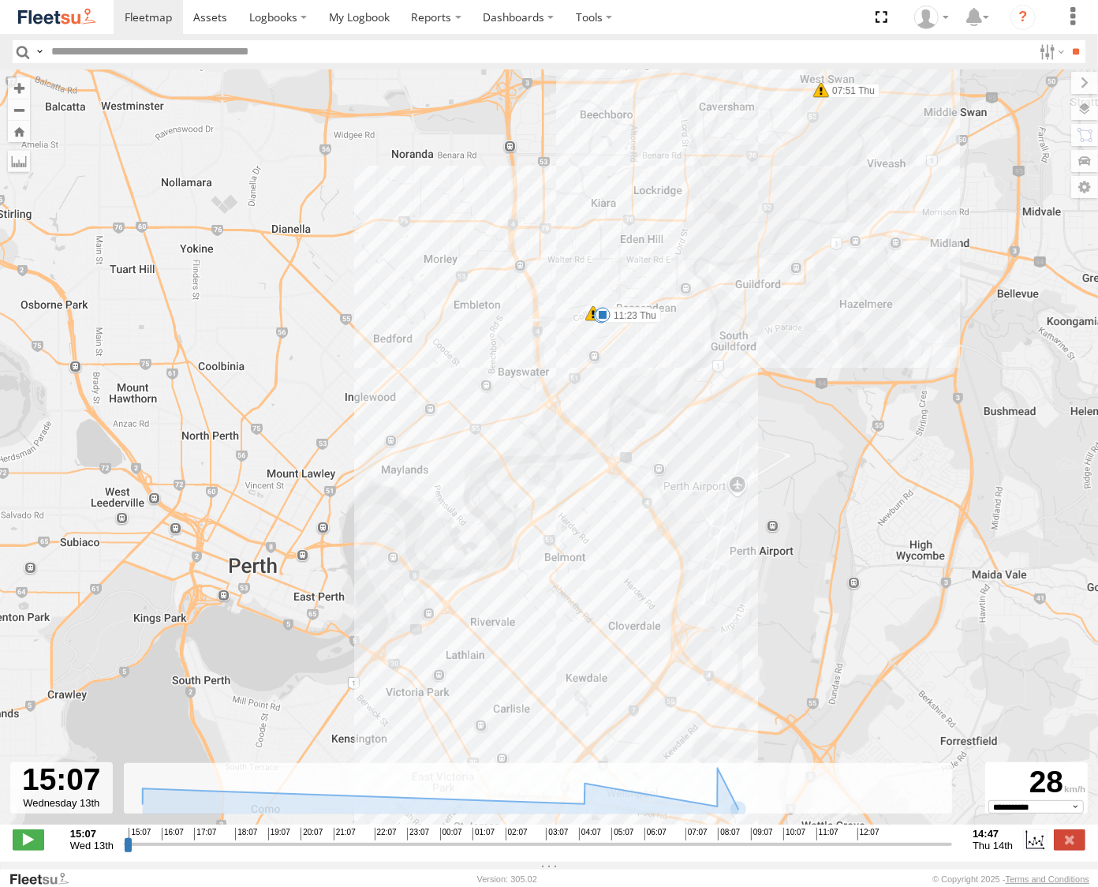
drag, startPoint x: 721, startPoint y: 392, endPoint x: 721, endPoint y: 368, distance: 23.7
click at [721, 368] on div "Chris Hall - 1HFT753 - 0455 979 317 15:07 Wed 15:15 Wed 15:38 Wed 04:56 Thu 07:…" at bounding box center [549, 455] width 1098 height 772
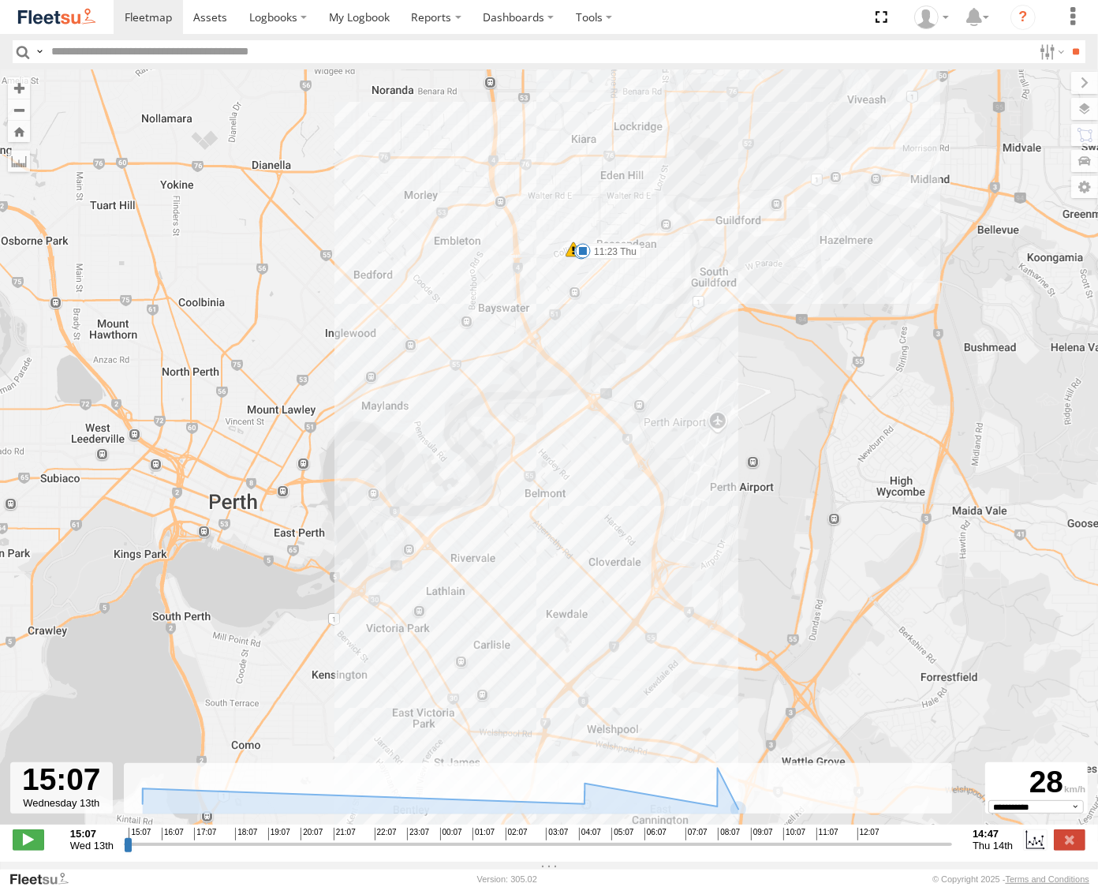
drag, startPoint x: 748, startPoint y: 567, endPoint x: 705, endPoint y: 503, distance: 77.3
click at [705, 503] on div "Chris Hall - 1HFT753 - 0455 979 317 15:07 Wed 15:15 Wed 15:38 Wed 04:56 Thu 07:…" at bounding box center [549, 455] width 1098 height 772
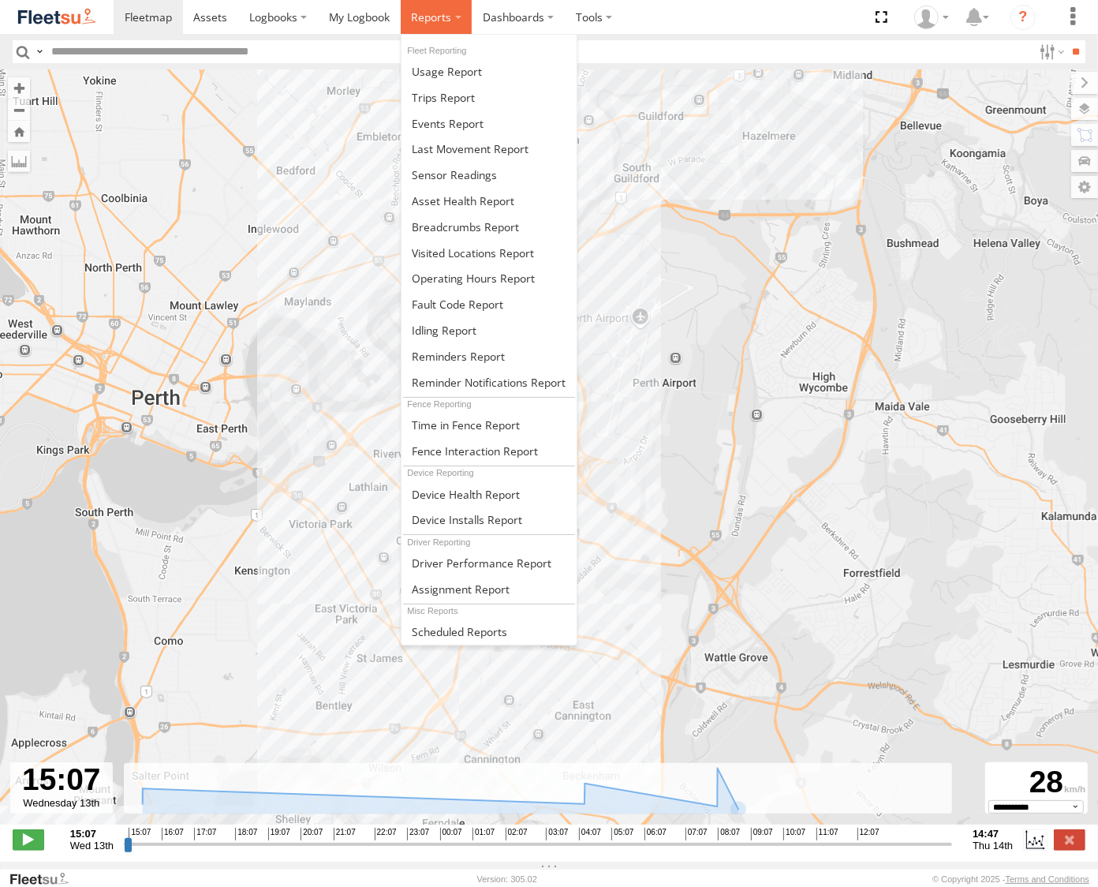
click at [435, 14] on span at bounding box center [431, 16] width 40 height 15
click at [469, 103] on span at bounding box center [443, 97] width 63 height 15
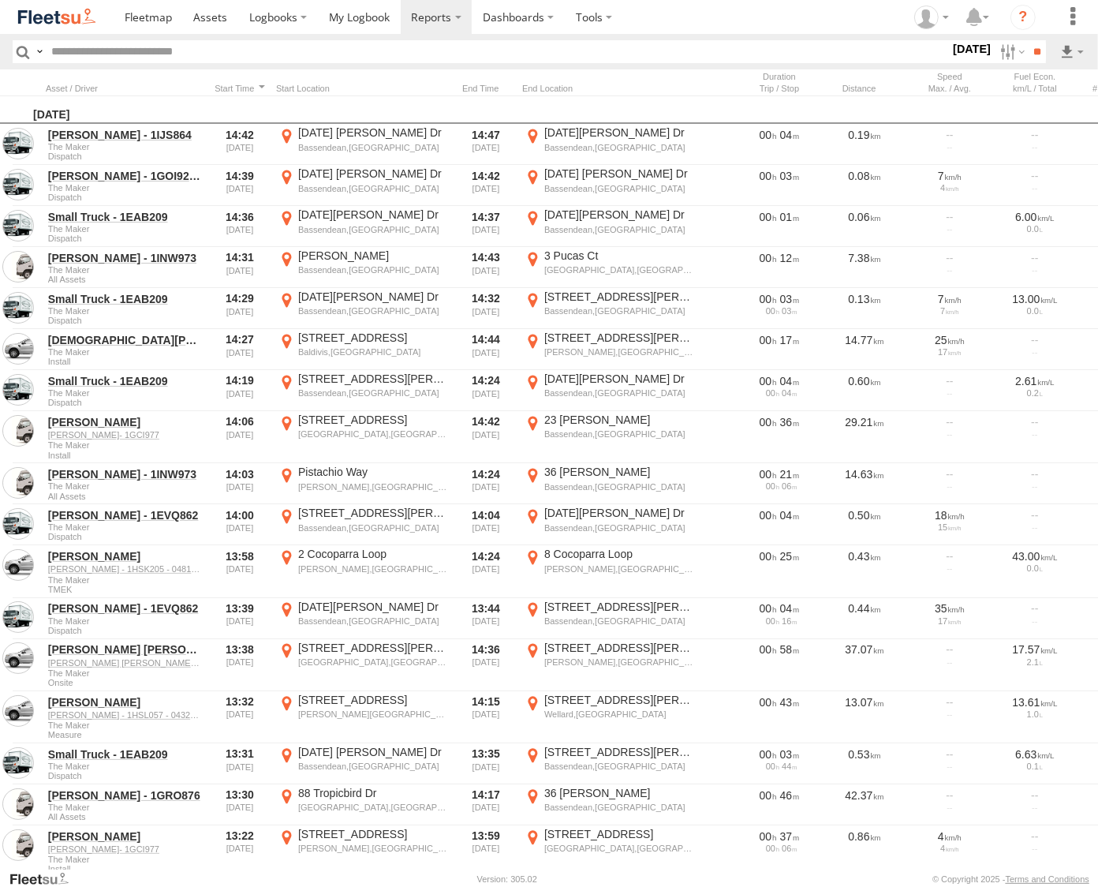
click at [83, 54] on input "text" at bounding box center [497, 51] width 905 height 23
type input "*****"
click at [1028, 40] on input "**" at bounding box center [1037, 51] width 18 height 23
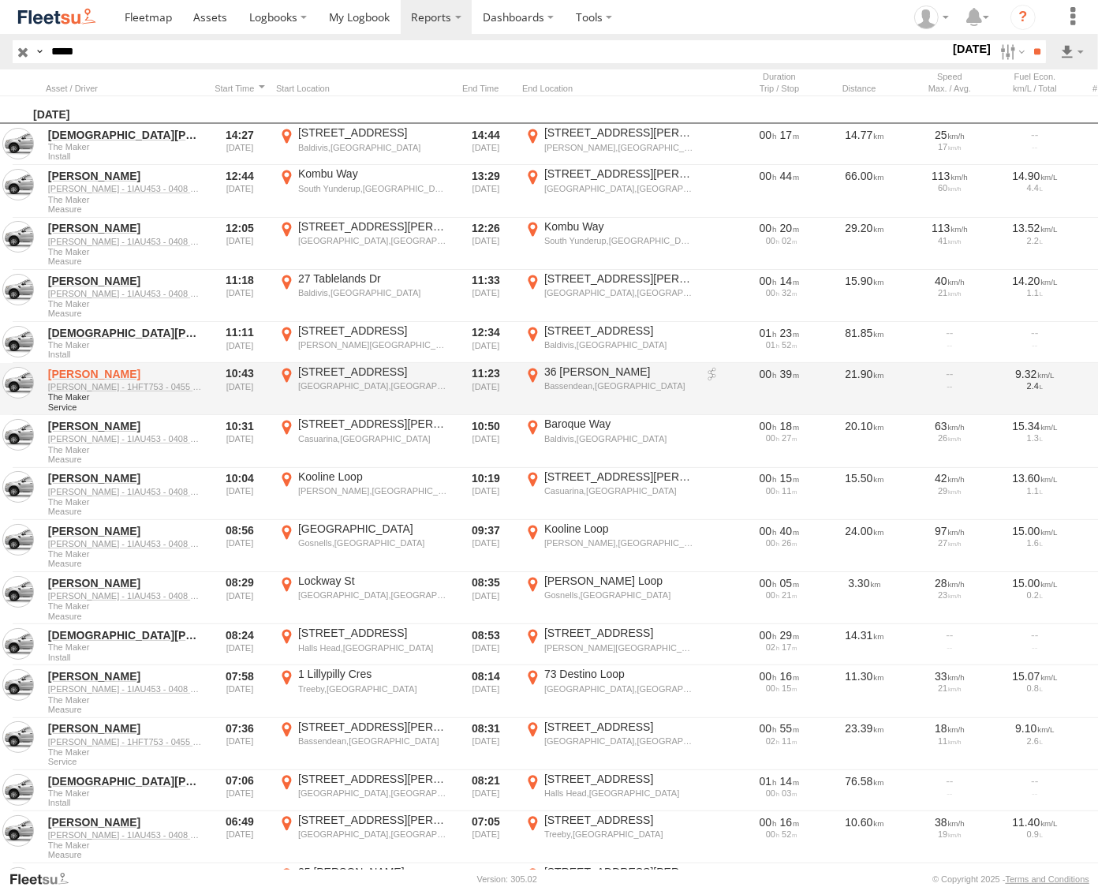
click at [98, 376] on link "[PERSON_NAME]" at bounding box center [124, 374] width 153 height 14
